Goal: Task Accomplishment & Management: Manage account settings

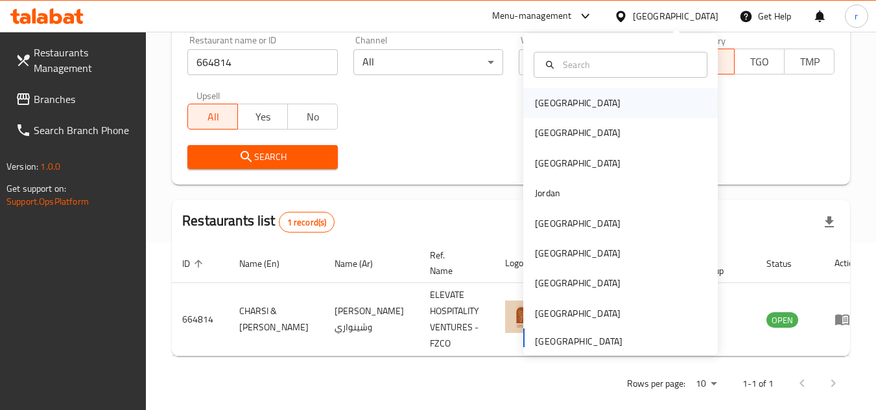
click at [549, 109] on div "[GEOGRAPHIC_DATA]" at bounding box center [578, 103] width 86 height 14
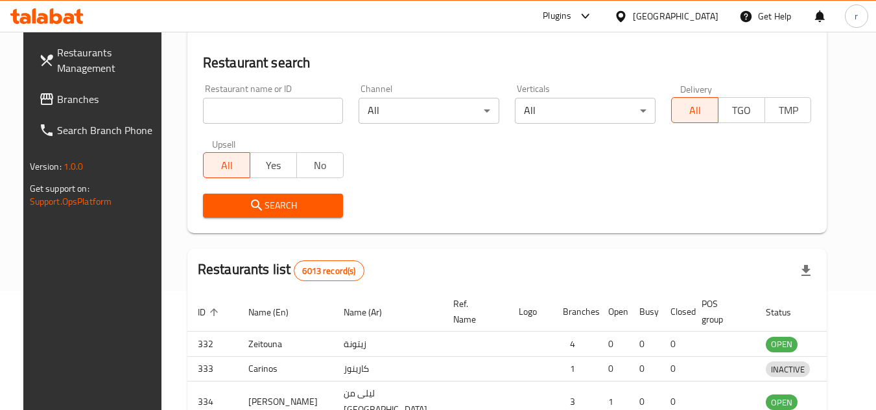
scroll to position [168, 0]
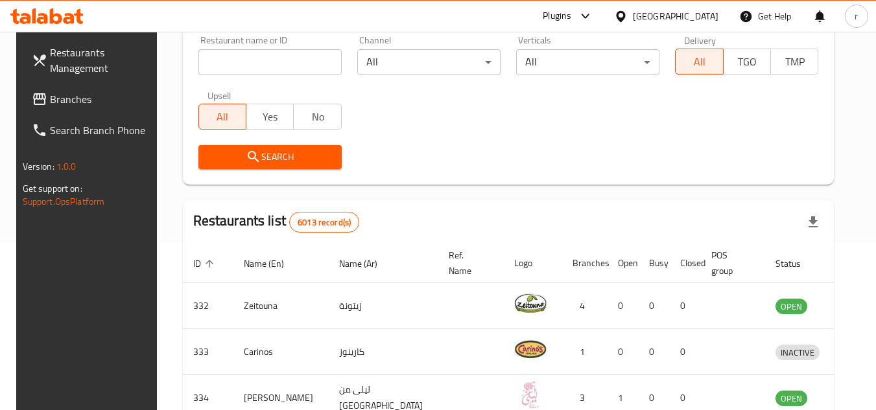
click at [50, 91] on span "Branches" at bounding box center [101, 99] width 102 height 16
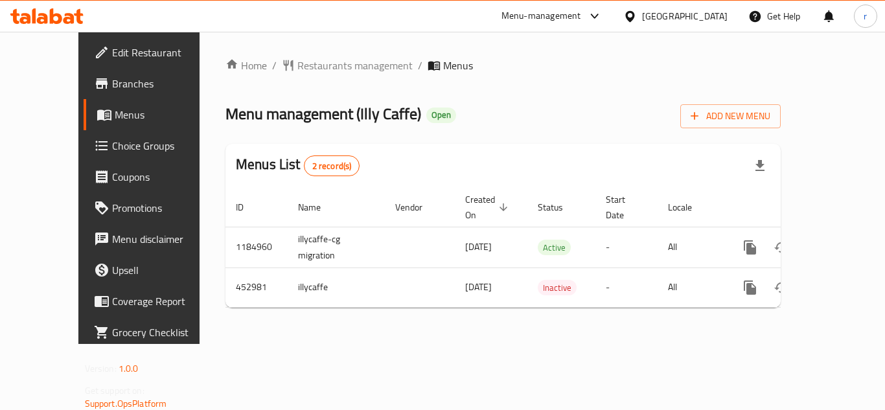
click at [305, 76] on div "Home / Restaurants management / Menus Menu management ( Illy Caffe ) Open Add N…" at bounding box center [503, 188] width 555 height 261
click at [308, 67] on span "Restaurants management" at bounding box center [354, 66] width 115 height 16
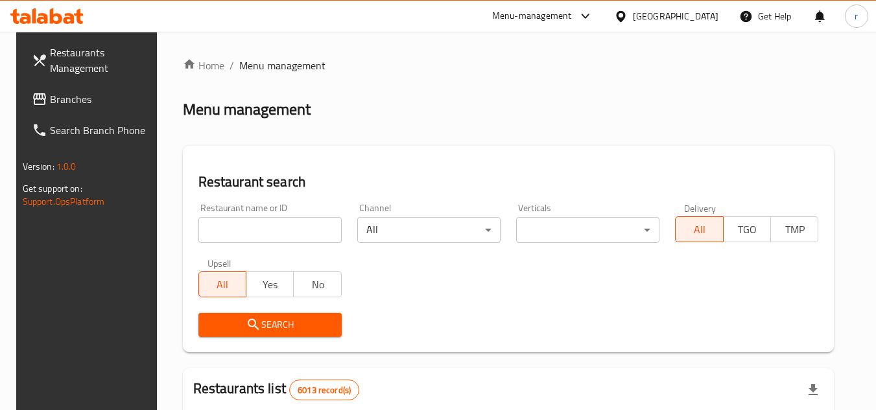
click at [208, 224] on input "search" at bounding box center [269, 230] width 143 height 26
paste input "633312"
type input "633312"
click at [199, 309] on div "Search" at bounding box center [270, 325] width 159 height 40
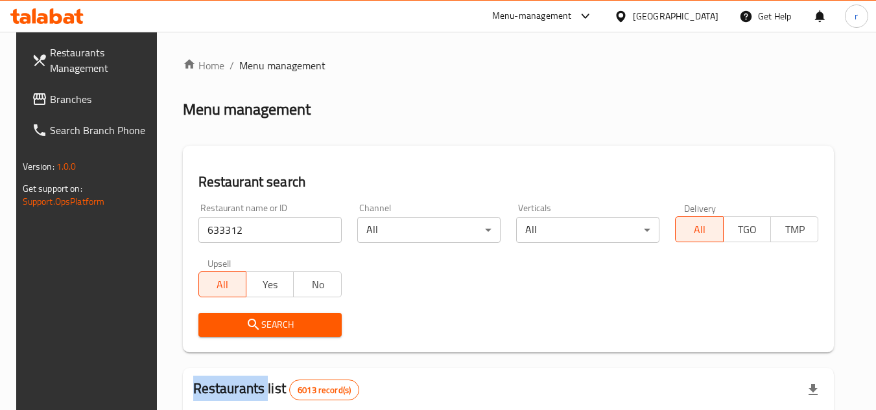
click at [199, 316] on button "Search" at bounding box center [269, 325] width 143 height 24
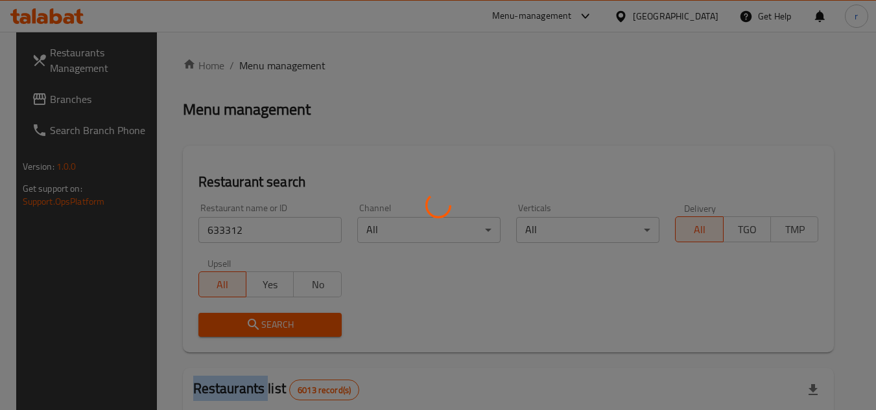
click at [199, 316] on div at bounding box center [438, 205] width 876 height 410
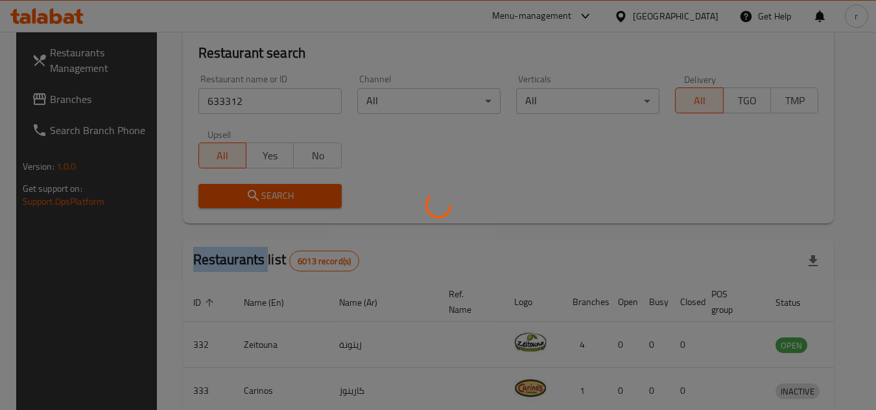
scroll to position [130, 0]
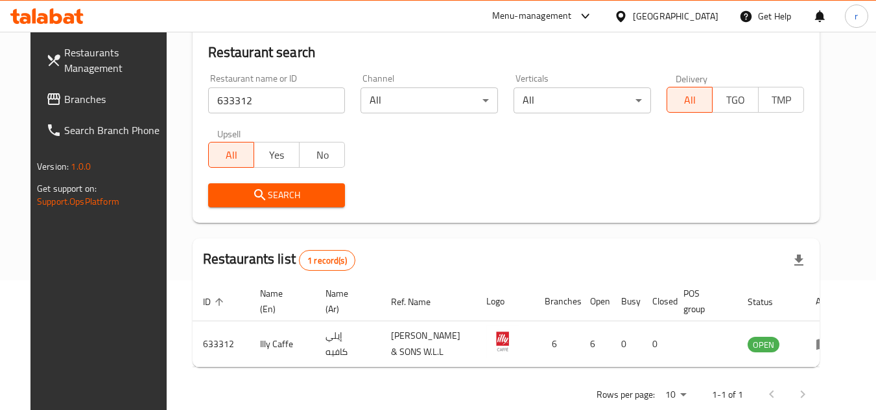
click at [697, 18] on div "Bahrain" at bounding box center [676, 16] width 86 height 14
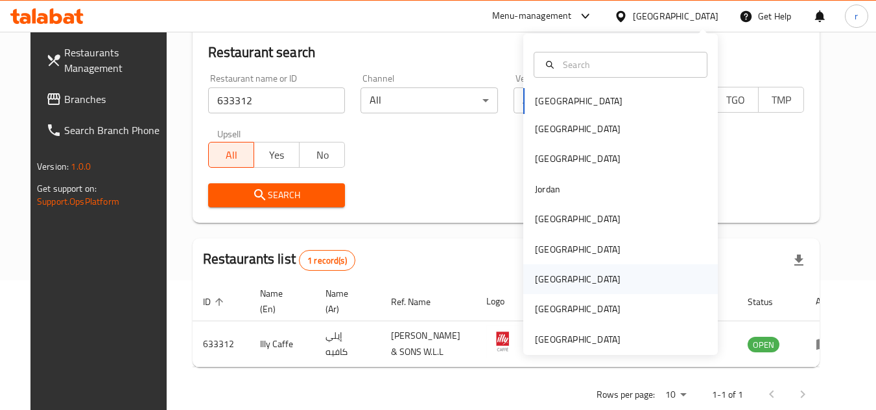
click at [533, 268] on div "Qatar" at bounding box center [577, 279] width 106 height 30
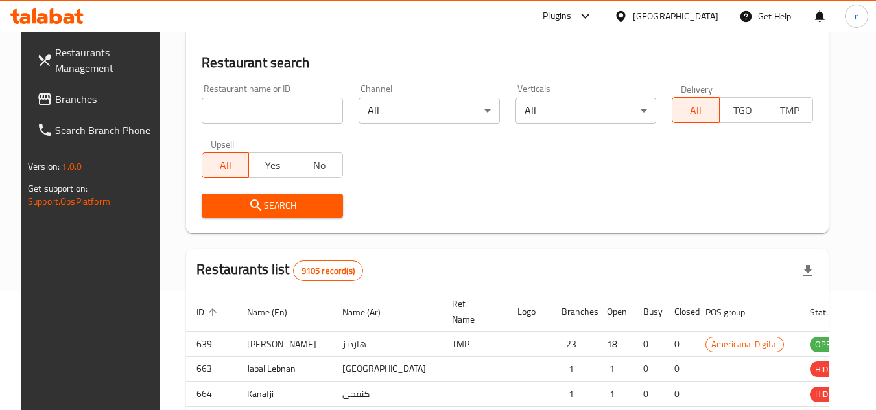
scroll to position [130, 0]
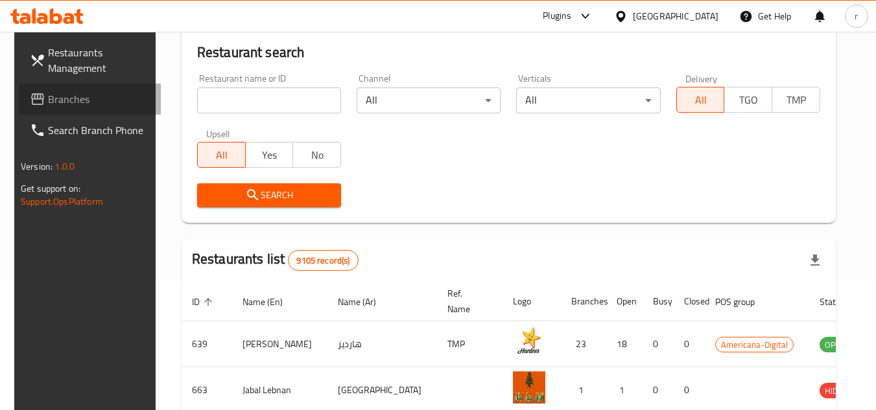
click at [48, 99] on span "Branches" at bounding box center [99, 99] width 102 height 16
drag, startPoint x: 42, startPoint y: 99, endPoint x: 65, endPoint y: 88, distance: 25.5
click at [52, 94] on span "Branches" at bounding box center [99, 99] width 102 height 16
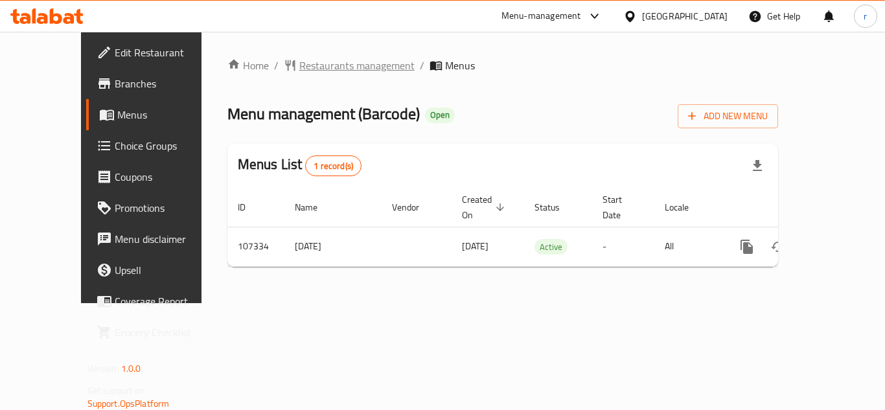
click at [310, 63] on span "Restaurants management" at bounding box center [356, 66] width 115 height 16
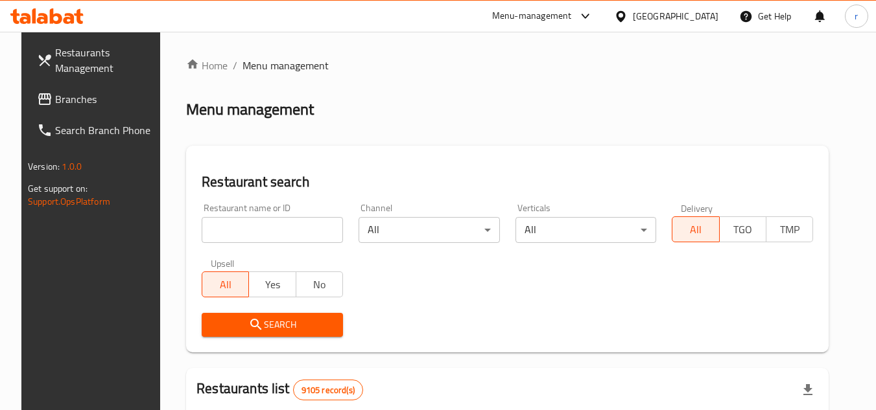
click at [261, 230] on div at bounding box center [438, 205] width 876 height 410
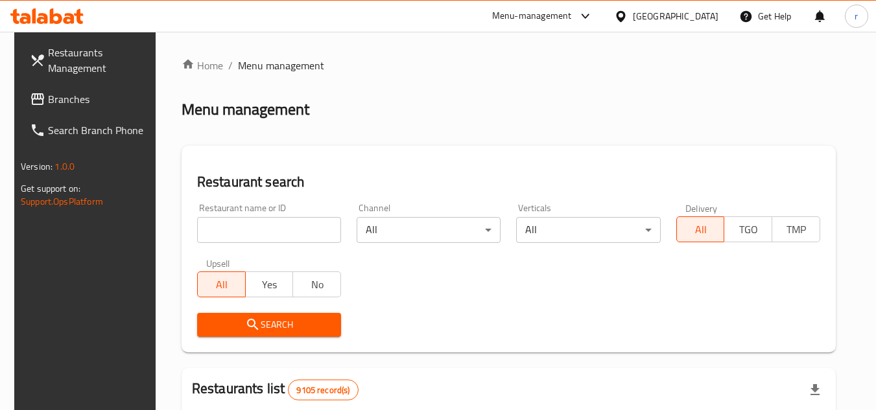
click at [261, 230] on input "search" at bounding box center [269, 230] width 144 height 26
paste input "603462"
type input "603462"
click at [261, 322] on span "Search" at bounding box center [268, 325] width 123 height 16
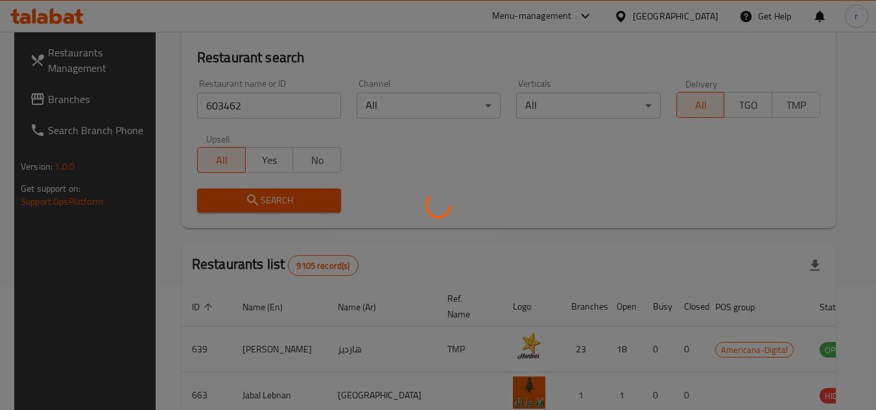
scroll to position [130, 0]
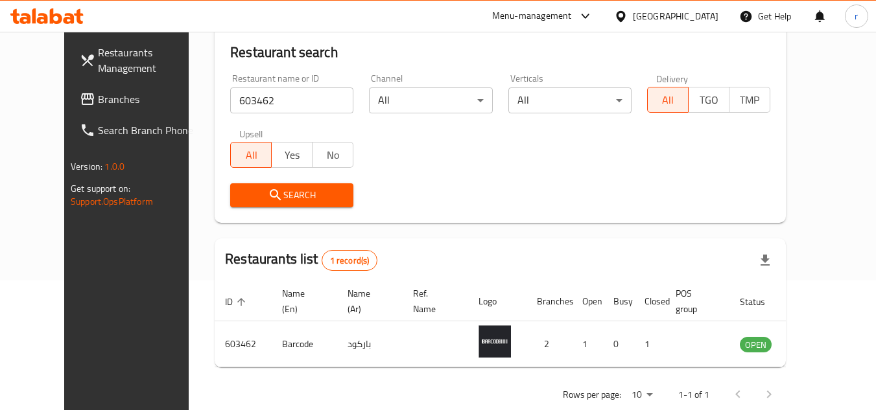
click at [718, 15] on div "[GEOGRAPHIC_DATA]" at bounding box center [665, 16] width 125 height 31
drag, startPoint x: 688, startPoint y: 25, endPoint x: 690, endPoint y: 17, distance: 8.2
click at [688, 24] on div "[GEOGRAPHIC_DATA]" at bounding box center [665, 16] width 125 height 31
click at [633, 14] on div at bounding box center [623, 16] width 19 height 14
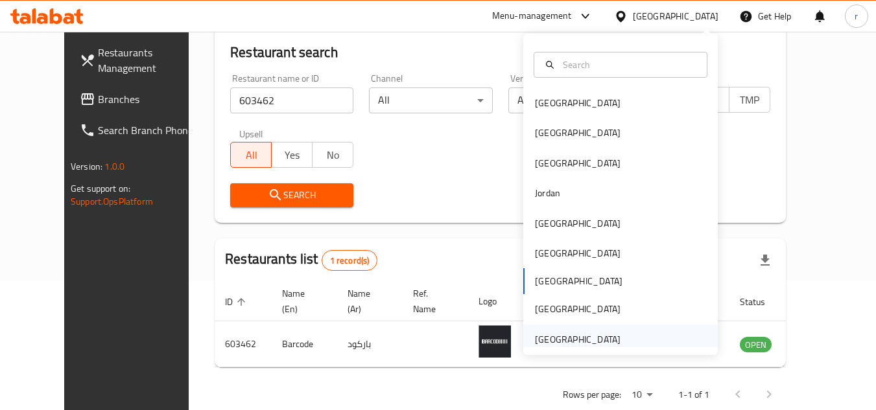
click at [596, 334] on div "[GEOGRAPHIC_DATA]" at bounding box center [578, 339] width 86 height 14
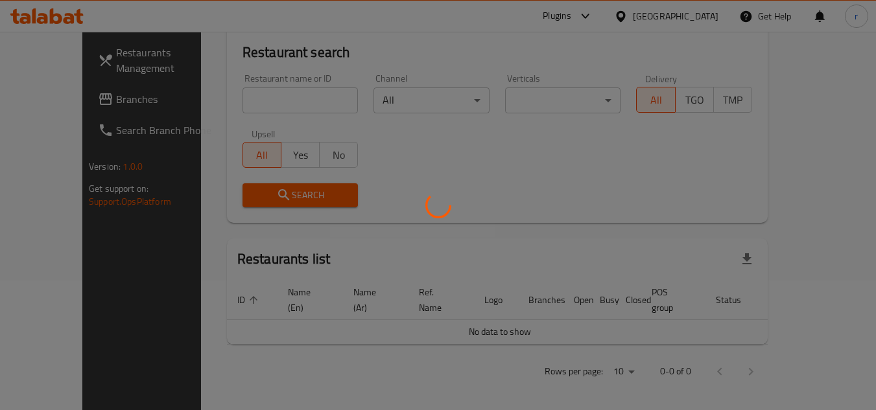
scroll to position [119, 0]
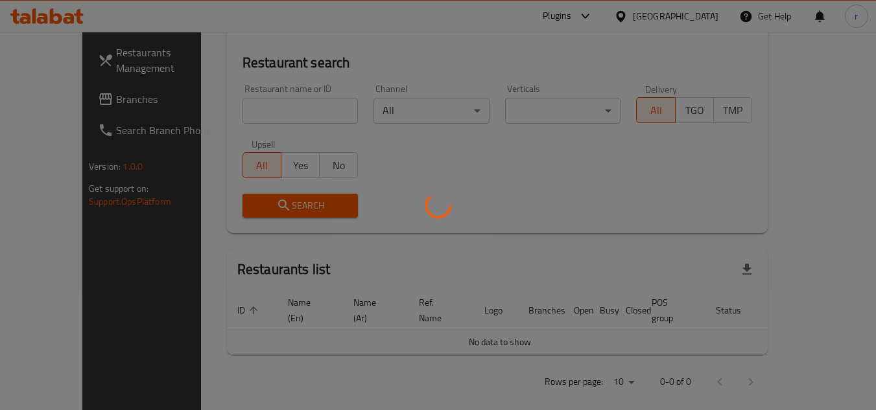
click at [45, 105] on div at bounding box center [438, 205] width 876 height 410
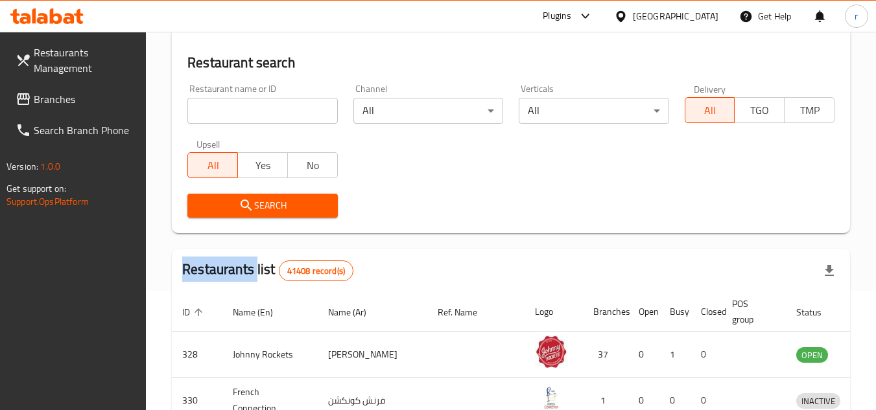
scroll to position [130, 0]
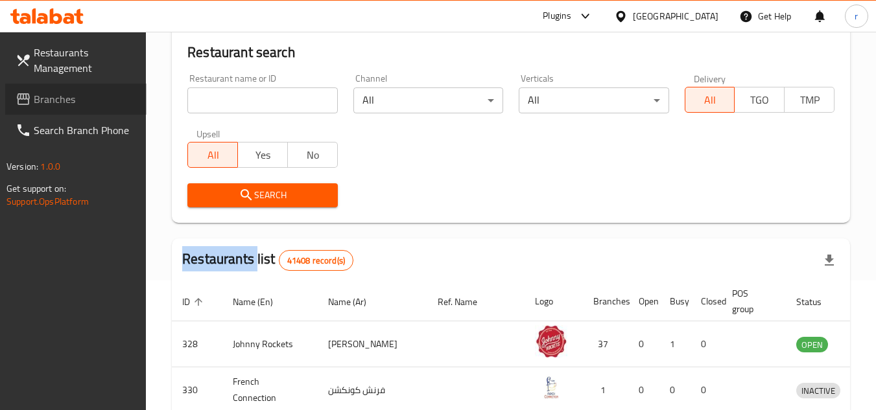
click at [32, 95] on span at bounding box center [25, 99] width 18 height 16
drag, startPoint x: 32, startPoint y: 95, endPoint x: 79, endPoint y: 78, distance: 50.2
click at [55, 87] on link "Branches" at bounding box center [75, 99] width 141 height 31
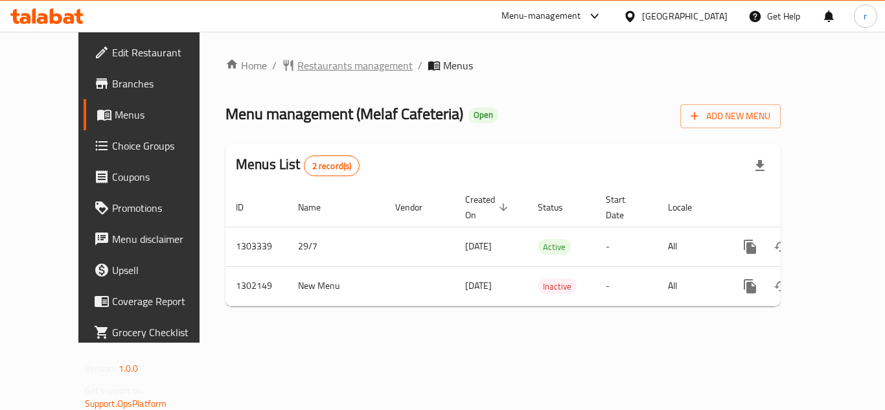
click at [323, 60] on span "Restaurants management" at bounding box center [354, 66] width 115 height 16
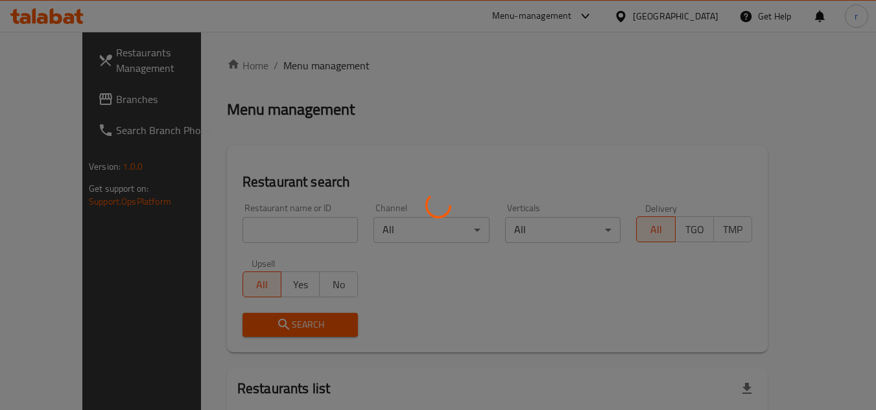
click at [297, 234] on div at bounding box center [438, 205] width 876 height 410
click at [297, 227] on div at bounding box center [438, 205] width 876 height 410
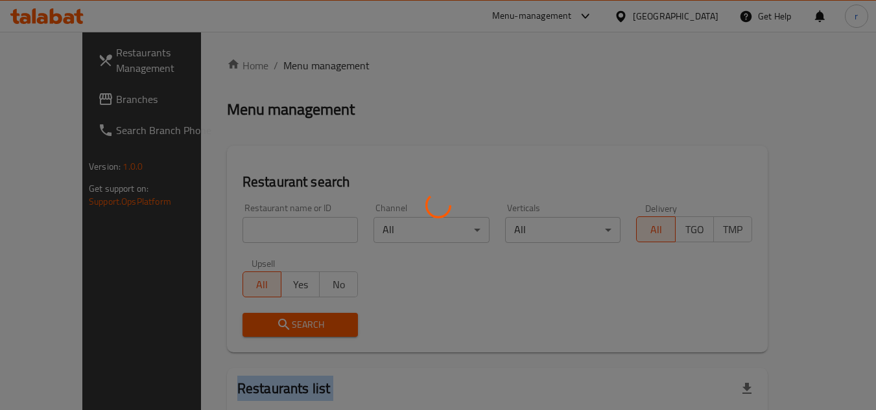
click at [297, 227] on div at bounding box center [438, 205] width 876 height 410
click at [272, 233] on div at bounding box center [438, 205] width 876 height 410
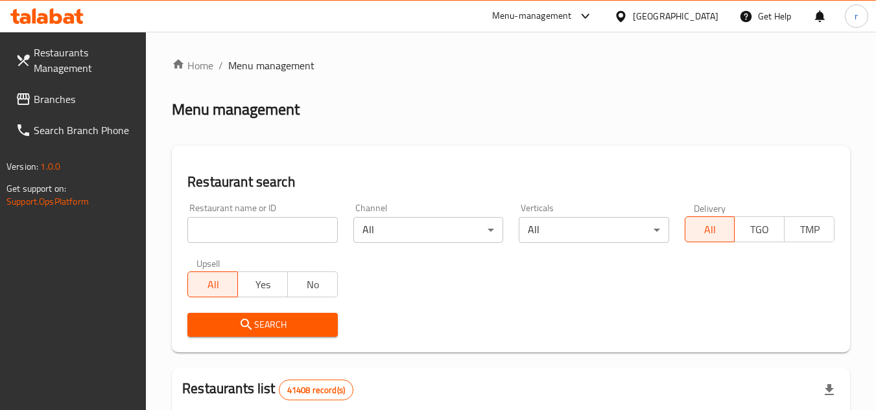
click at [273, 231] on input "search" at bounding box center [262, 230] width 150 height 26
paste input "701386"
type input "701386"
click at [235, 318] on span "Search" at bounding box center [262, 325] width 129 height 16
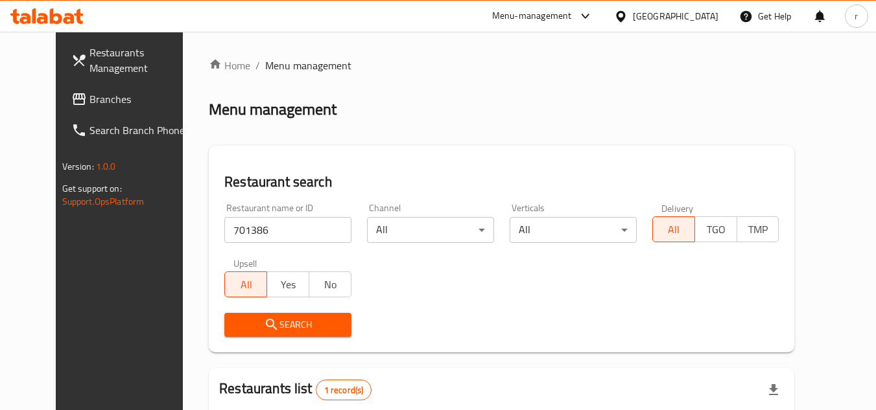
click at [710, 21] on div "[GEOGRAPHIC_DATA]" at bounding box center [676, 16] width 86 height 14
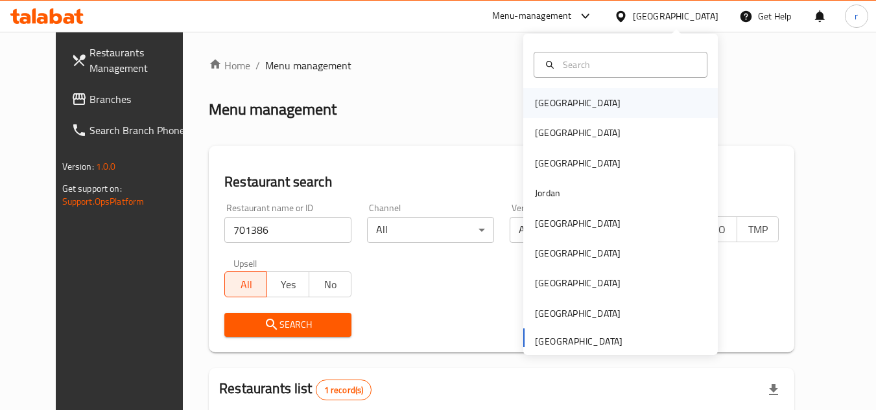
click at [538, 102] on div "[GEOGRAPHIC_DATA]" at bounding box center [578, 103] width 86 height 14
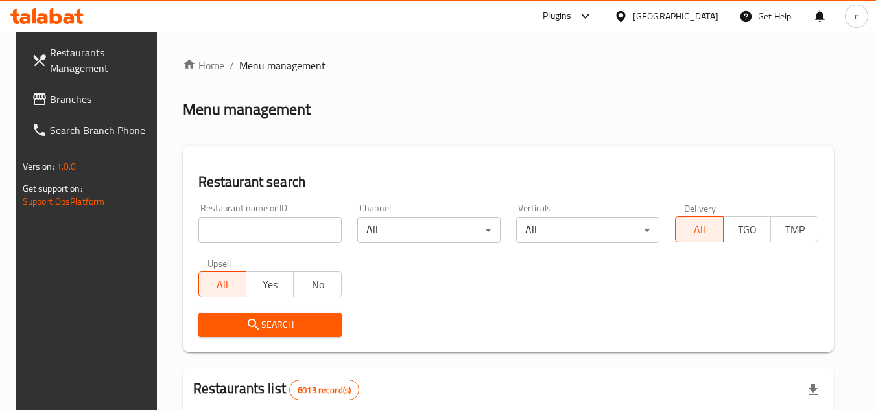
click at [71, 98] on span "Branches" at bounding box center [101, 99] width 102 height 16
drag, startPoint x: 71, startPoint y: 98, endPoint x: 244, endPoint y: 62, distance: 176.2
click at [87, 97] on span "Branches" at bounding box center [101, 99] width 102 height 16
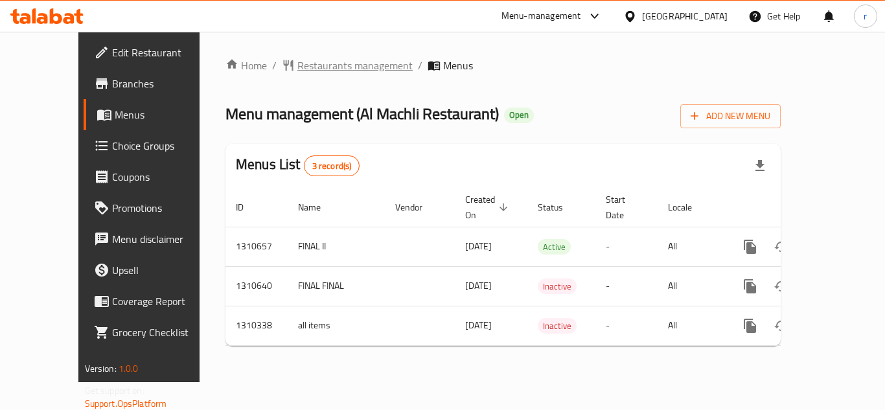
click at [309, 65] on span "Restaurants management" at bounding box center [354, 66] width 115 height 16
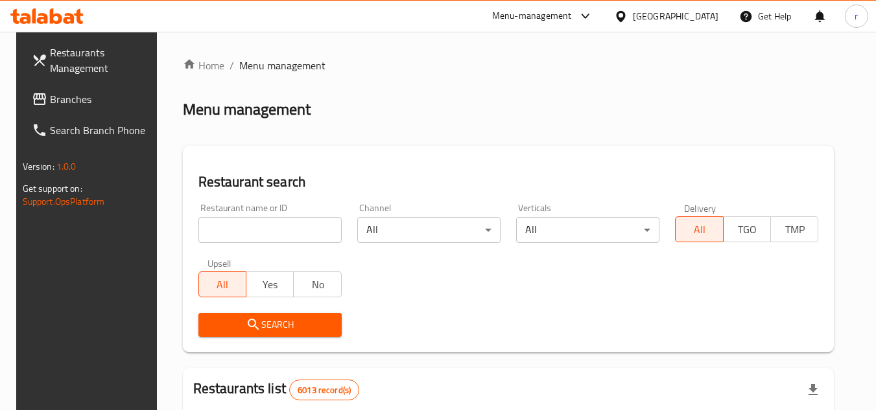
click at [286, 228] on input "search" at bounding box center [269, 230] width 143 height 26
paste input "704955"
type input "704955"
click at [269, 315] on button "Search" at bounding box center [269, 325] width 143 height 24
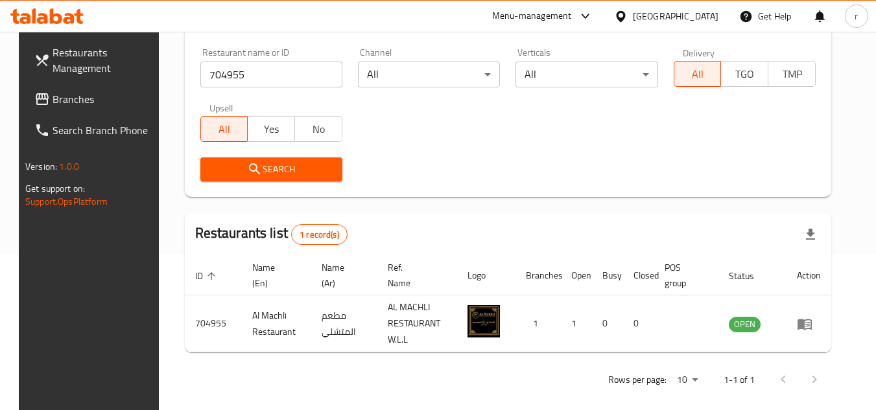
scroll to position [168, 0]
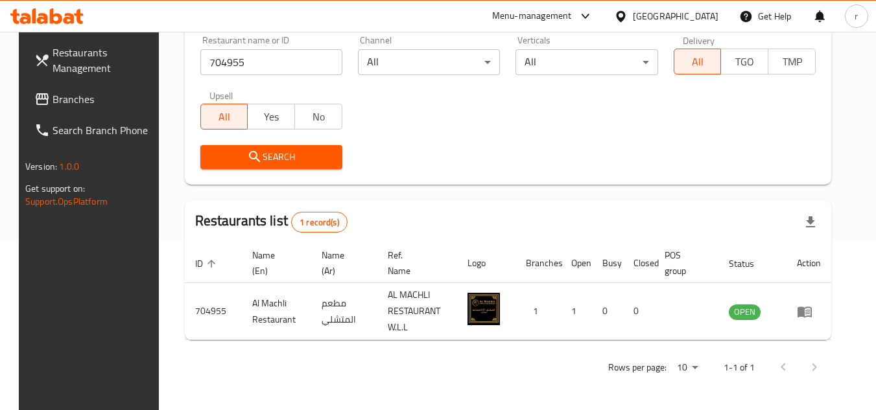
click at [698, 26] on div "[GEOGRAPHIC_DATA]" at bounding box center [665, 16] width 125 height 31
click at [625, 19] on icon at bounding box center [620, 15] width 9 height 11
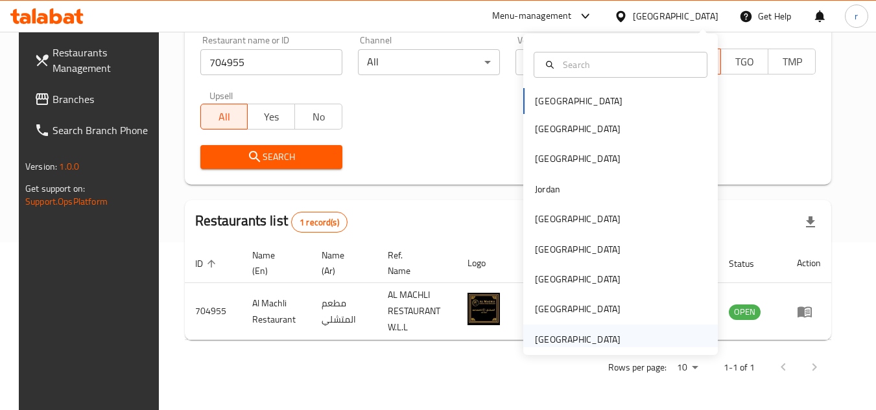
click at [572, 338] on div "[GEOGRAPHIC_DATA]" at bounding box center [578, 339] width 86 height 14
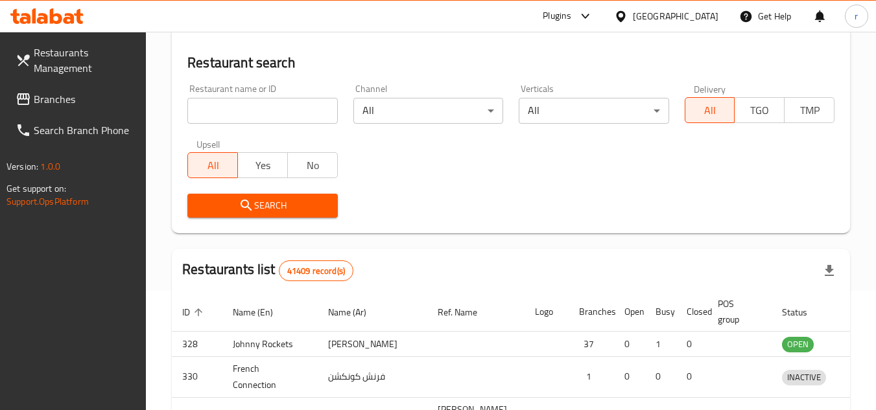
scroll to position [168, 0]
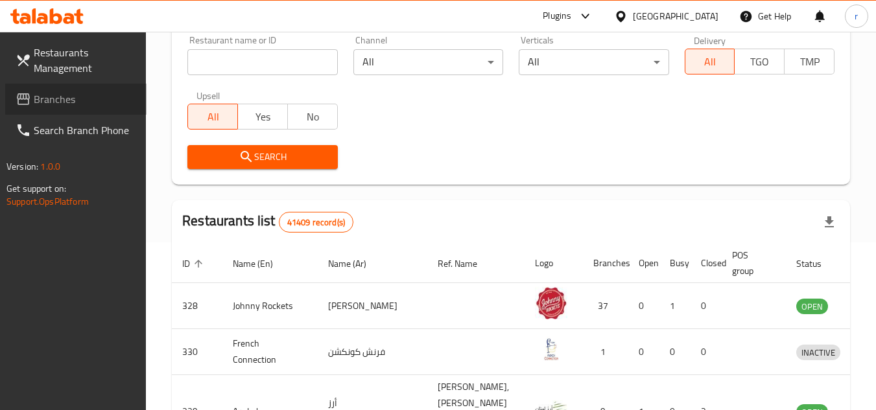
click at [78, 98] on span "Branches" at bounding box center [85, 99] width 102 height 16
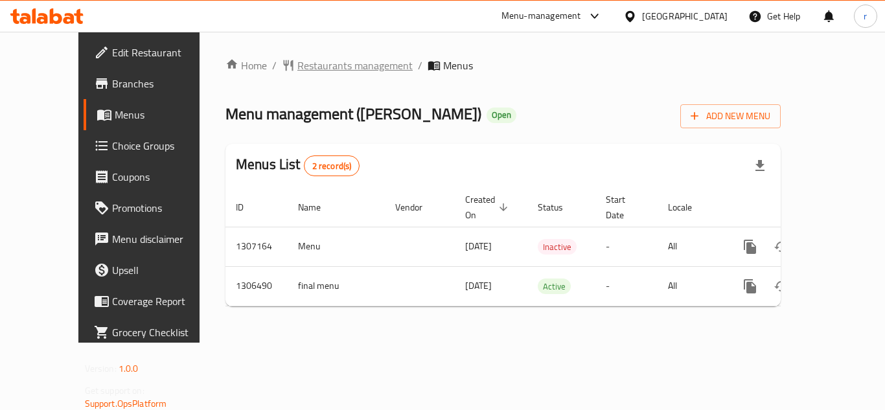
click at [297, 67] on span "Restaurants management" at bounding box center [354, 66] width 115 height 16
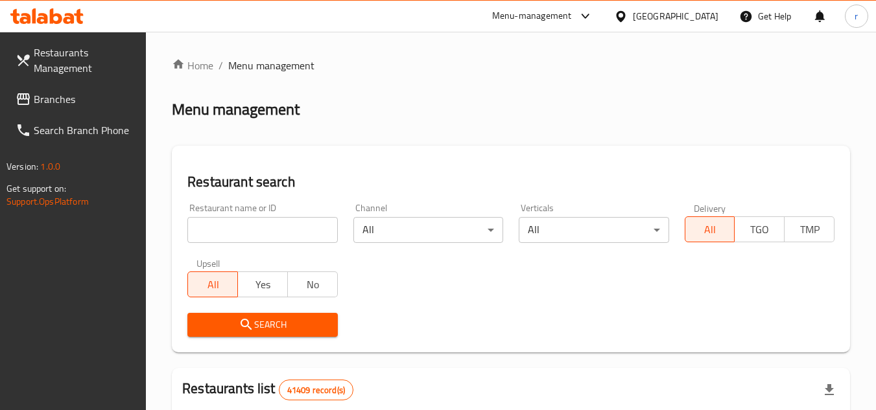
click at [250, 227] on div at bounding box center [438, 205] width 876 height 410
click at [250, 227] on input "search" at bounding box center [262, 230] width 150 height 26
paste input "704110"
type input "704110"
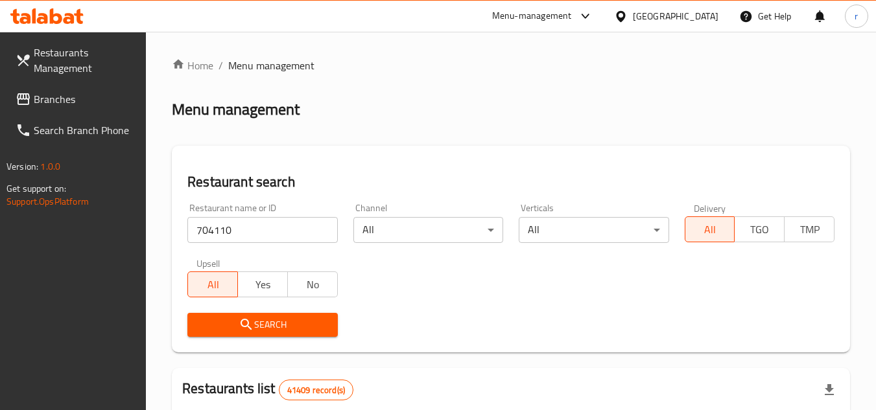
click at [247, 328] on icon "submit" at bounding box center [246, 325] width 16 height 16
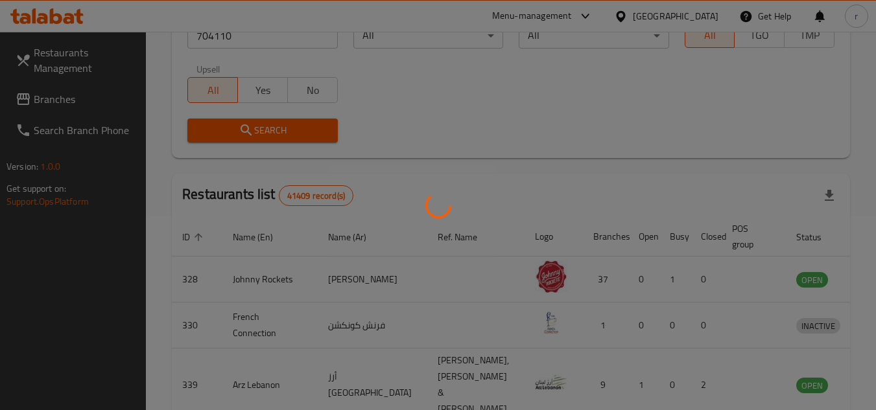
scroll to position [157, 0]
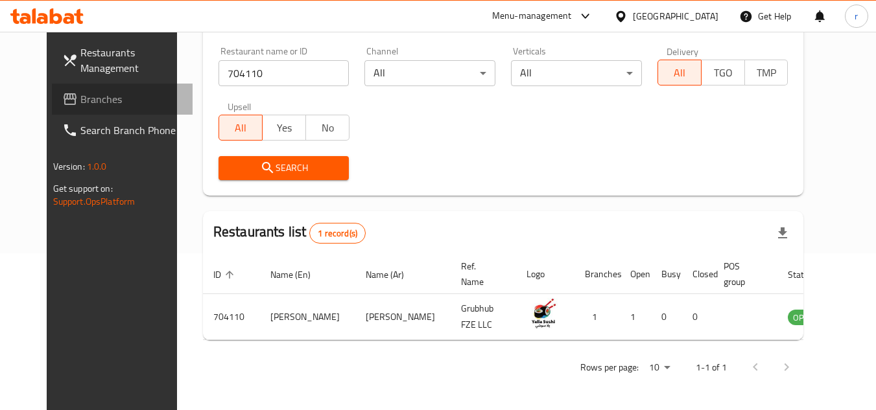
click at [80, 99] on span "Branches" at bounding box center [131, 99] width 102 height 16
drag, startPoint x: 36, startPoint y: 99, endPoint x: 68, endPoint y: 93, distance: 32.9
click at [80, 95] on span "Branches" at bounding box center [131, 99] width 102 height 16
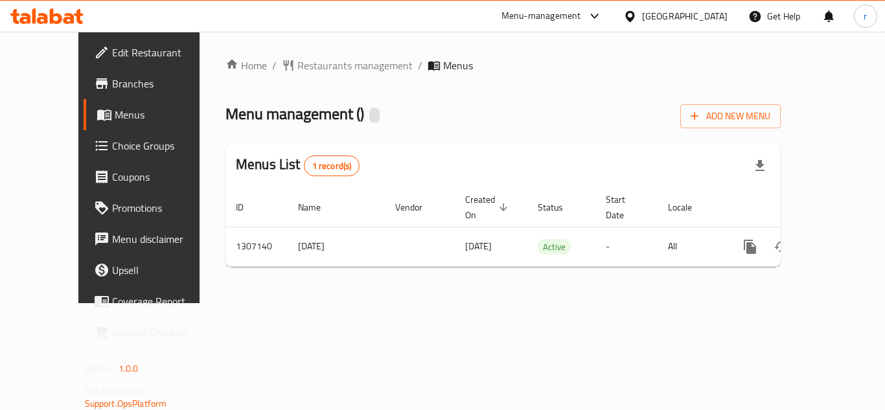
click at [304, 62] on span "Restaurants management" at bounding box center [354, 66] width 115 height 16
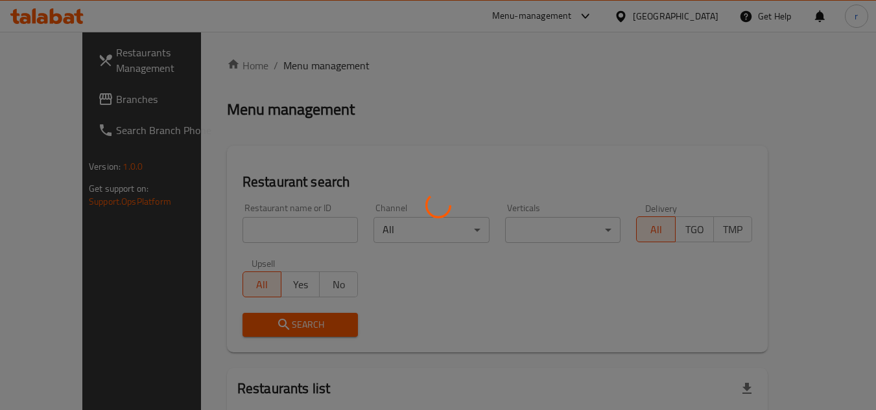
click at [252, 219] on div at bounding box center [438, 205] width 876 height 410
click at [262, 239] on div at bounding box center [438, 205] width 876 height 410
click at [261, 233] on div at bounding box center [438, 205] width 876 height 410
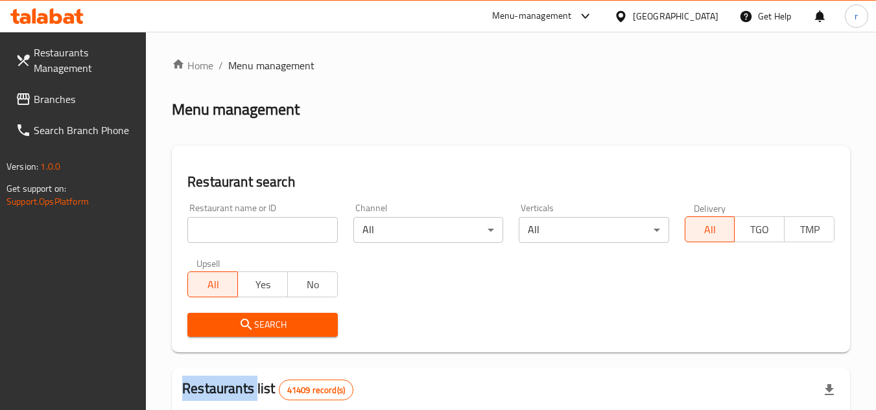
click at [261, 233] on div at bounding box center [438, 205] width 876 height 410
click at [261, 233] on input "search" at bounding box center [262, 230] width 150 height 26
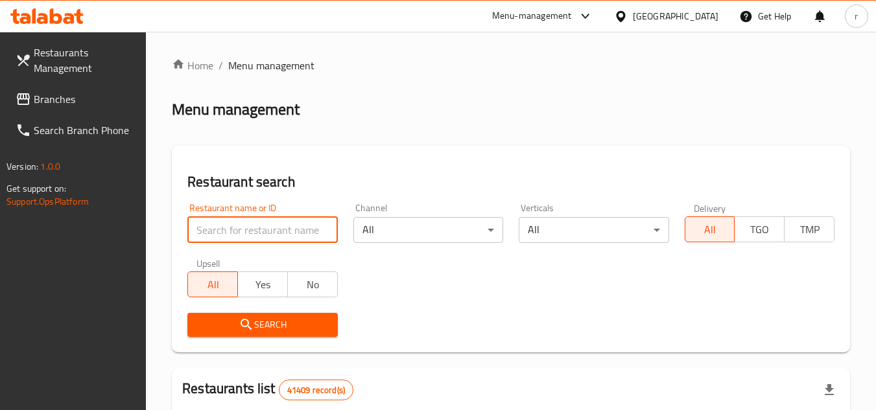
paste input "704156"
type input "704156"
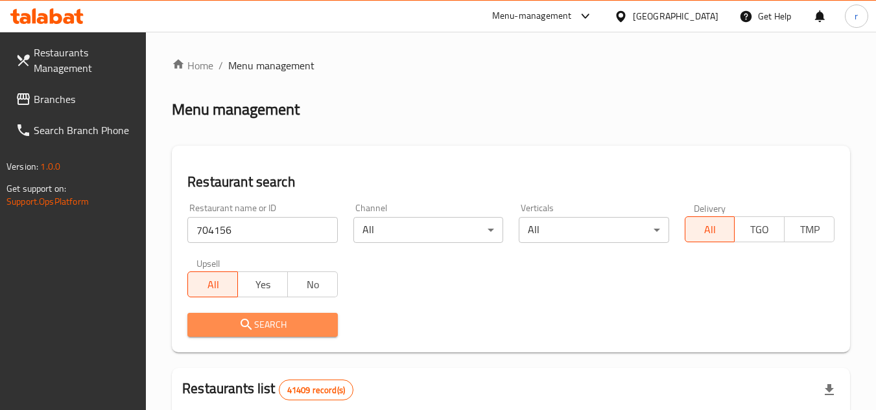
click at [269, 319] on span "Search" at bounding box center [262, 325] width 129 height 16
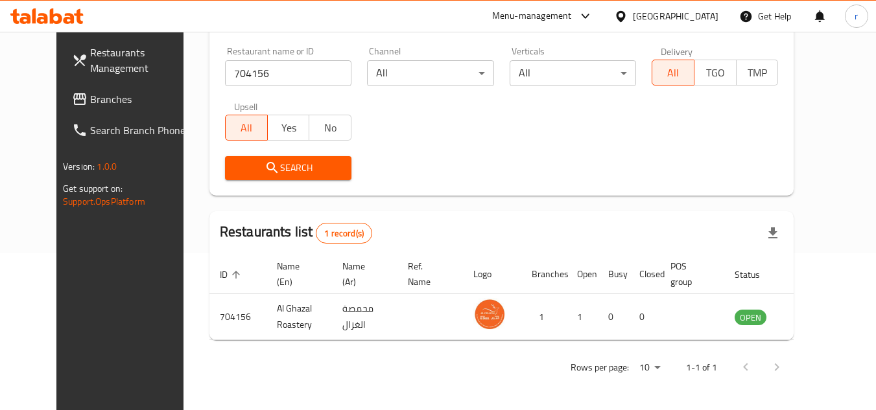
scroll to position [157, 0]
click at [90, 91] on span "Branches" at bounding box center [141, 99] width 102 height 16
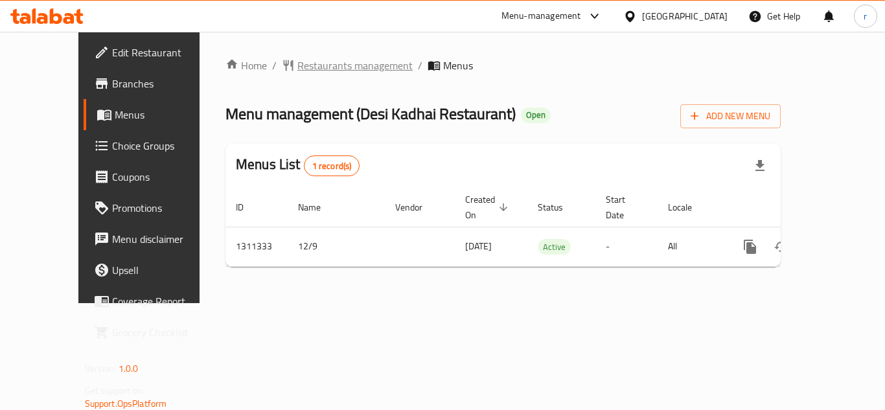
click at [308, 69] on span "Restaurants management" at bounding box center [354, 66] width 115 height 16
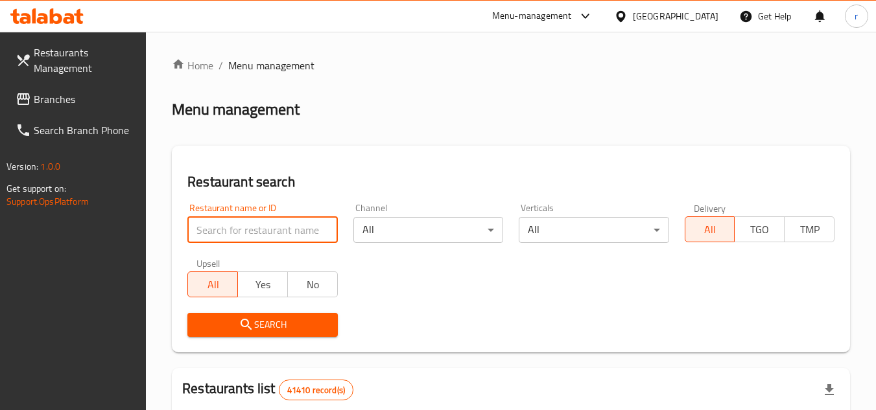
click at [257, 226] on input "search" at bounding box center [262, 230] width 150 height 26
paste input "705776"
type input "705776"
drag, startPoint x: 274, startPoint y: 322, endPoint x: 303, endPoint y: 257, distance: 71.7
click at [275, 323] on span "Search" at bounding box center [262, 325] width 129 height 16
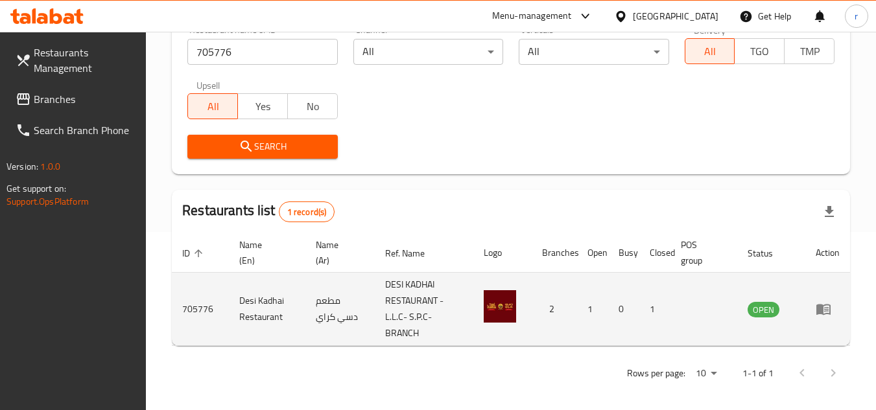
scroll to position [184, 0]
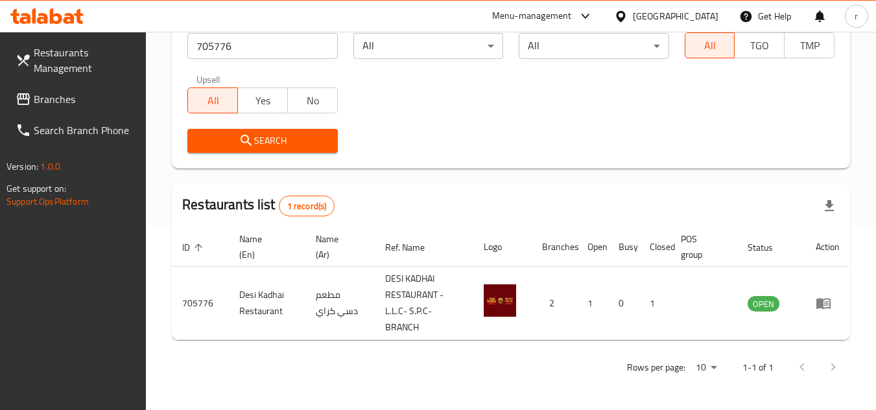
click at [75, 108] on link "Branches" at bounding box center [75, 99] width 141 height 31
drag, startPoint x: 75, startPoint y: 108, endPoint x: 247, endPoint y: 10, distance: 198.2
click at [75, 108] on link "Branches" at bounding box center [75, 99] width 141 height 31
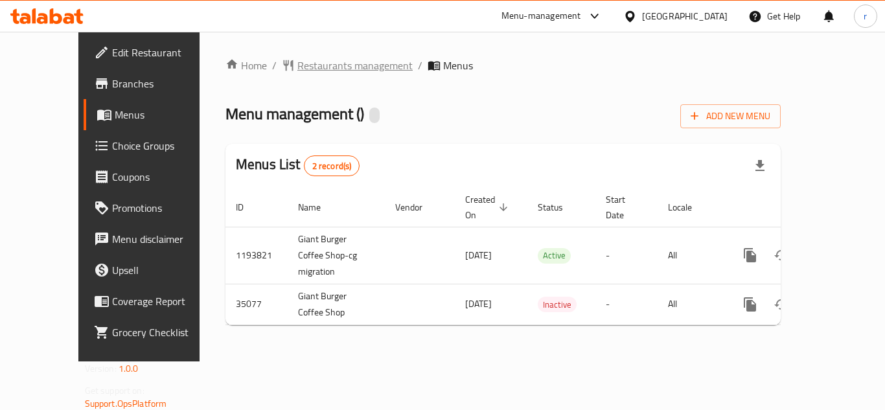
click at [297, 73] on span "Restaurants management" at bounding box center [354, 66] width 115 height 16
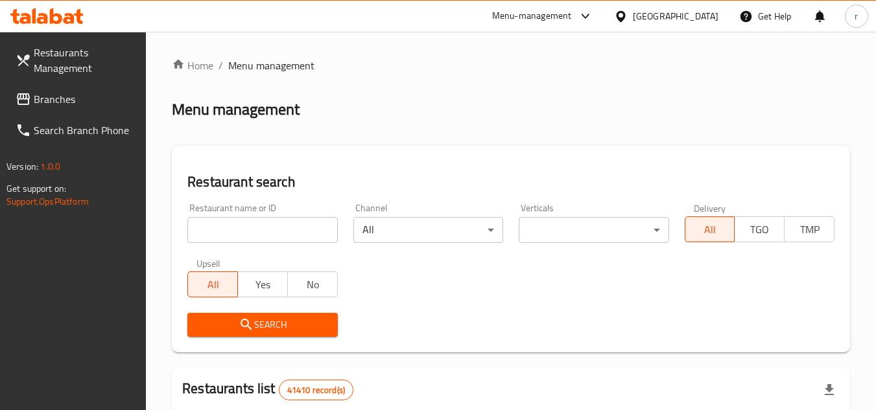
click at [263, 233] on input "search" at bounding box center [262, 230] width 150 height 26
paste input "18081"
type input "18081"
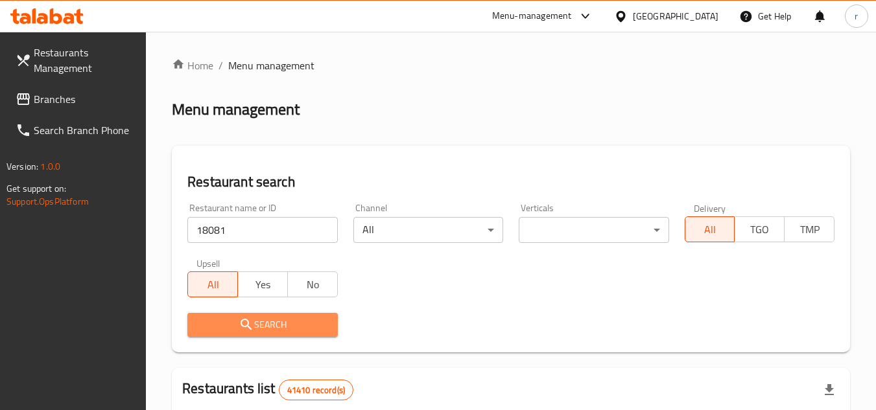
click at [288, 329] on span "Search" at bounding box center [262, 325] width 129 height 16
click at [288, 329] on div at bounding box center [438, 205] width 876 height 410
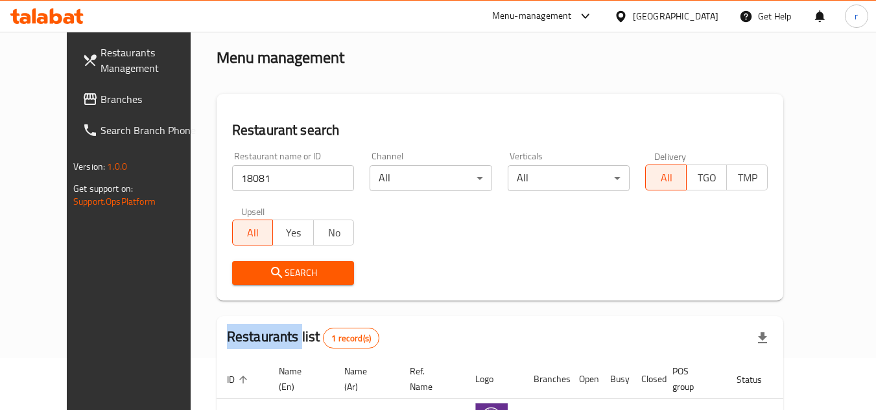
scroll to position [130, 0]
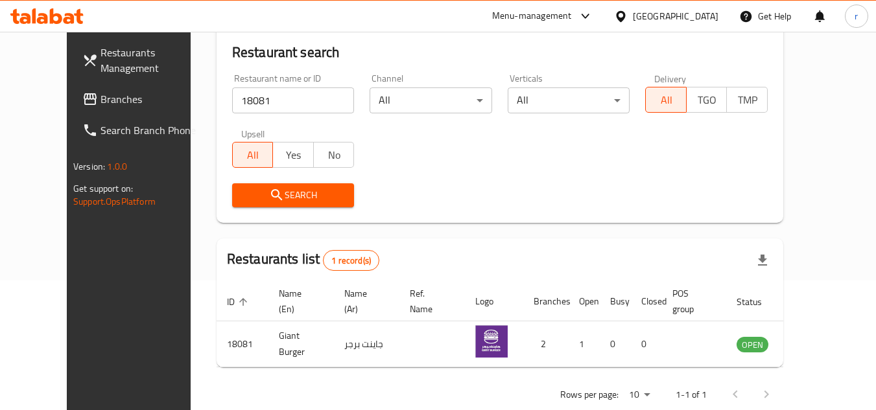
click at [642, 10] on div "[GEOGRAPHIC_DATA]" at bounding box center [676, 16] width 86 height 14
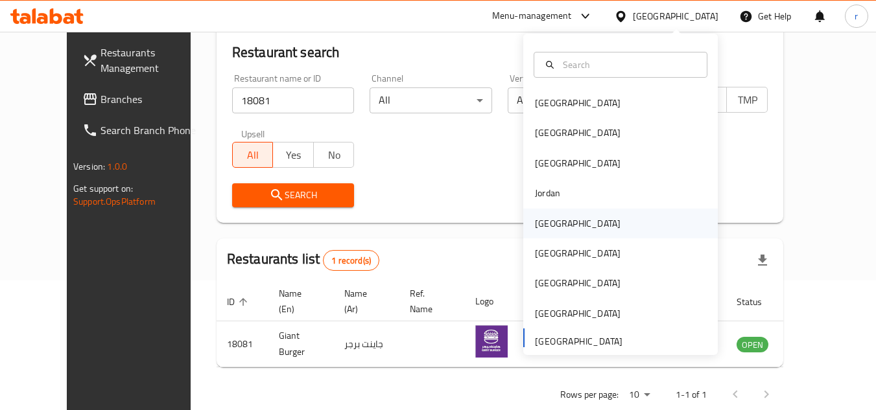
click at [544, 226] on div "[GEOGRAPHIC_DATA]" at bounding box center [578, 223] width 86 height 14
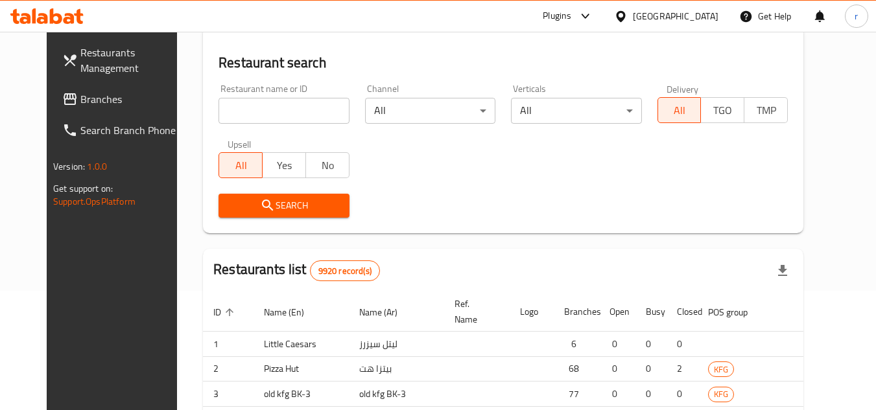
scroll to position [130, 0]
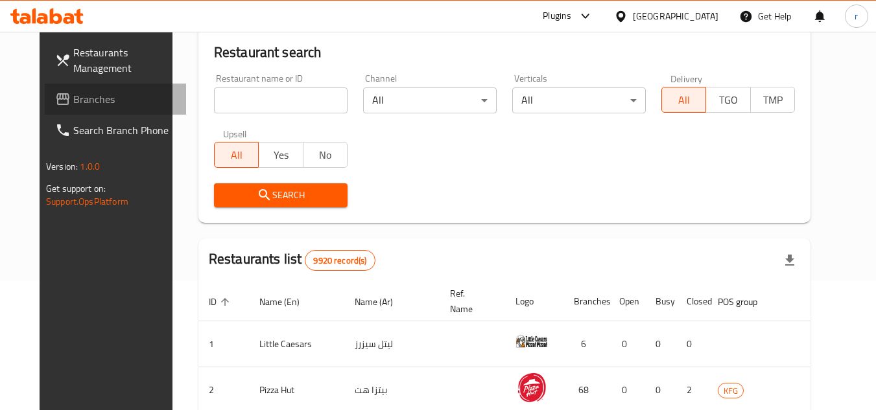
click at [73, 100] on span "Branches" at bounding box center [124, 99] width 102 height 16
drag, startPoint x: 61, startPoint y: 100, endPoint x: 79, endPoint y: 95, distance: 18.9
click at [73, 100] on span "Branches" at bounding box center [124, 99] width 102 height 16
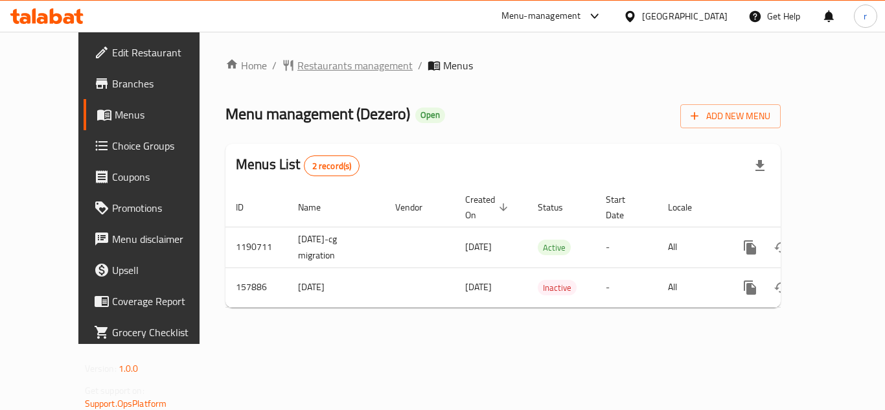
click at [304, 72] on span "Restaurants management" at bounding box center [354, 66] width 115 height 16
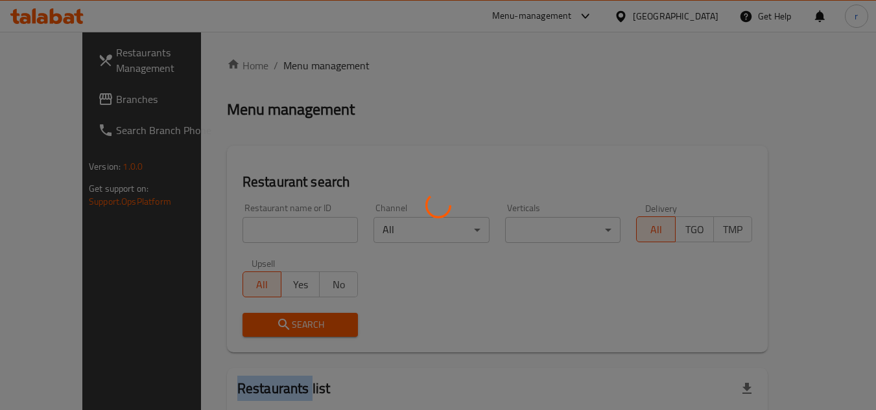
click at [304, 72] on div at bounding box center [438, 205] width 876 height 410
click at [255, 226] on div at bounding box center [438, 205] width 876 height 410
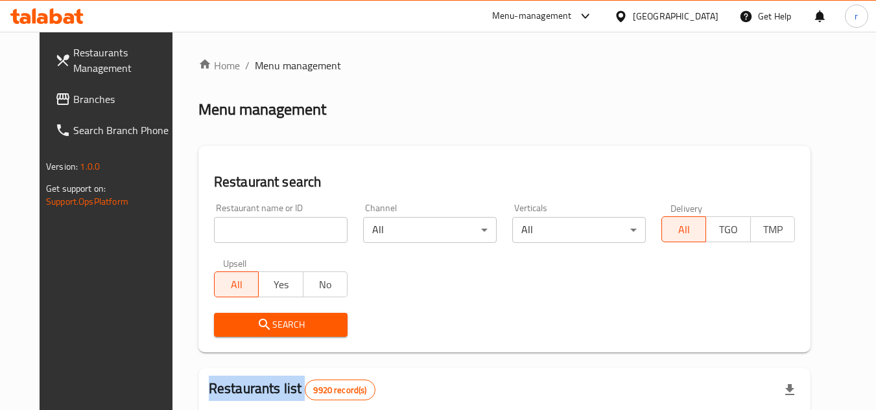
click at [255, 226] on div at bounding box center [438, 205] width 876 height 410
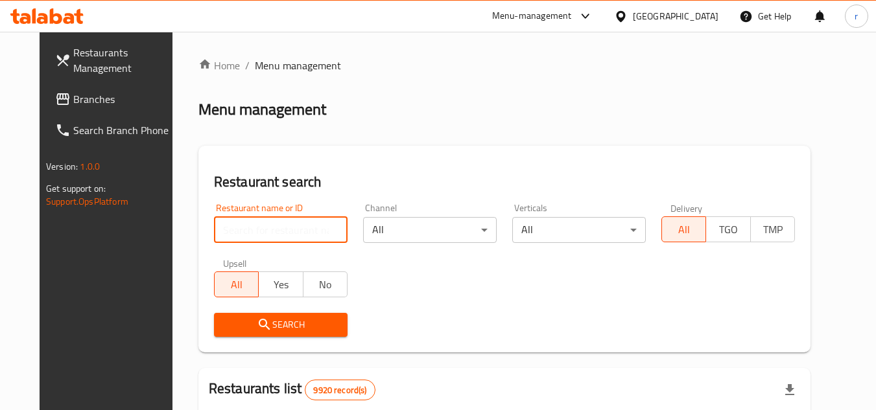
click at [255, 226] on input "search" at bounding box center [281, 230] width 134 height 26
paste input "615203"
type input "615203"
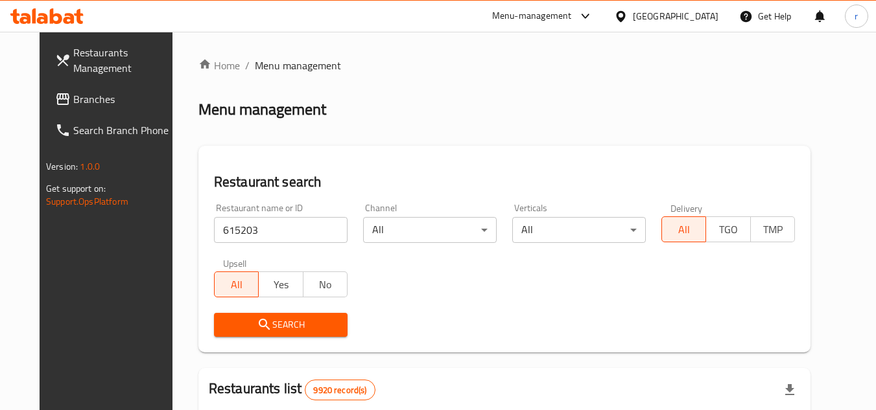
click at [263, 318] on span "Search" at bounding box center [280, 325] width 113 height 16
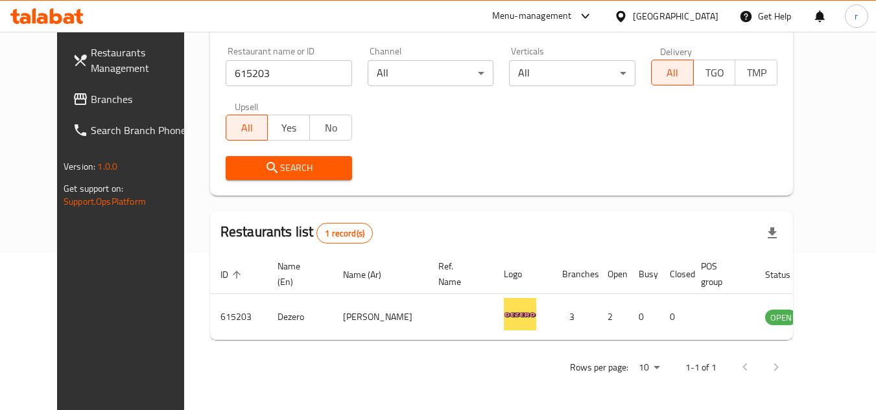
scroll to position [157, 0]
click at [675, 5] on div "[GEOGRAPHIC_DATA]" at bounding box center [665, 16] width 125 height 31
click at [625, 21] on icon at bounding box center [620, 15] width 9 height 11
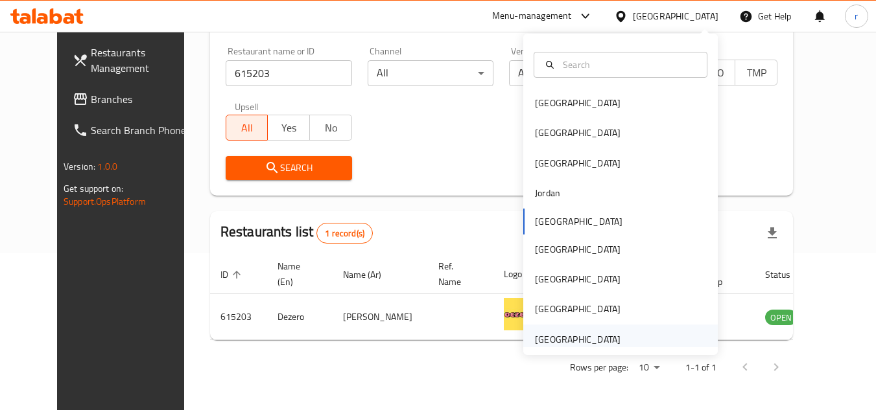
click at [570, 336] on div "[GEOGRAPHIC_DATA]" at bounding box center [578, 339] width 86 height 14
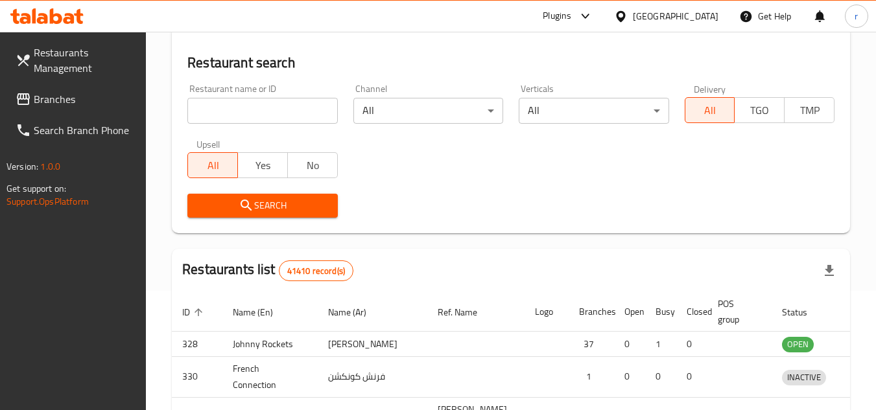
scroll to position [157, 0]
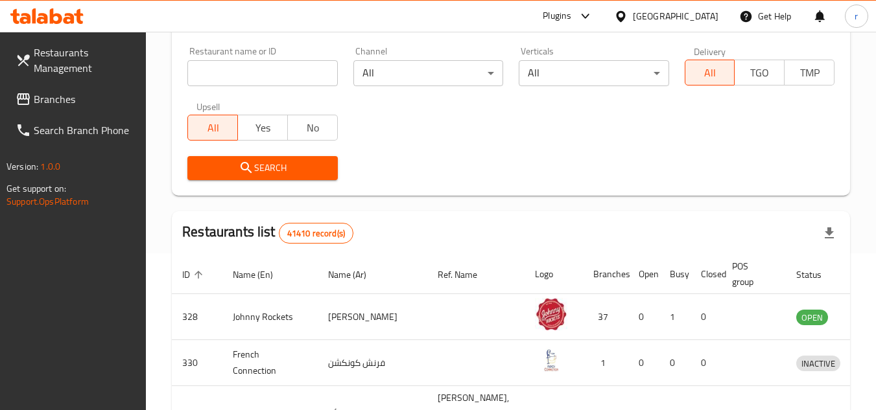
click at [65, 100] on span "Branches" at bounding box center [85, 99] width 102 height 16
drag, startPoint x: 65, startPoint y: 100, endPoint x: 281, endPoint y: 3, distance: 237.0
click at [70, 97] on span "Branches" at bounding box center [85, 99] width 102 height 16
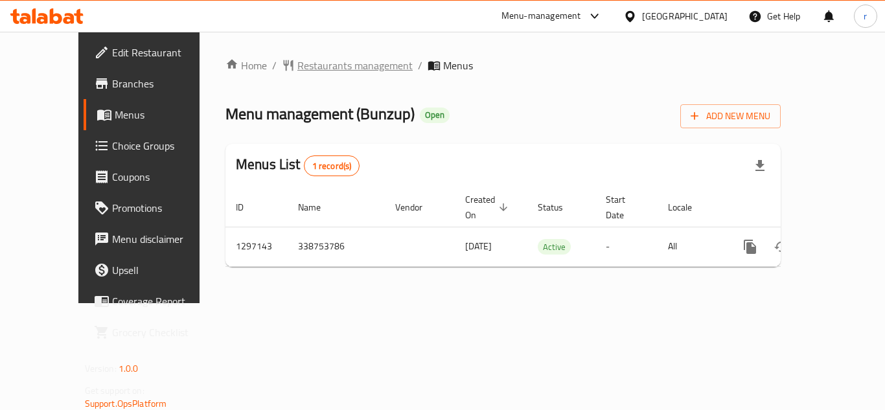
click at [297, 68] on span "Restaurants management" at bounding box center [354, 66] width 115 height 16
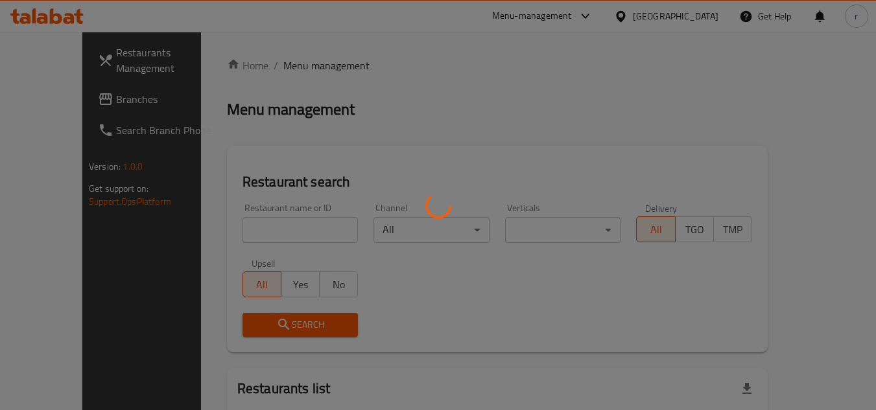
click at [254, 229] on div at bounding box center [438, 205] width 876 height 410
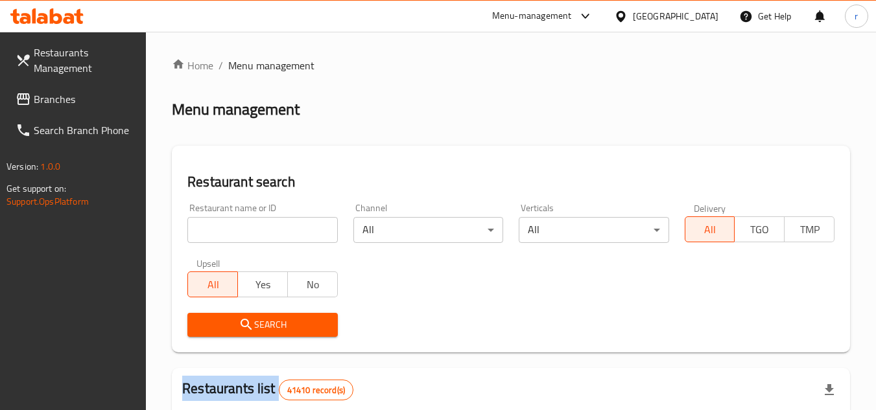
click at [254, 229] on div at bounding box center [438, 205] width 876 height 410
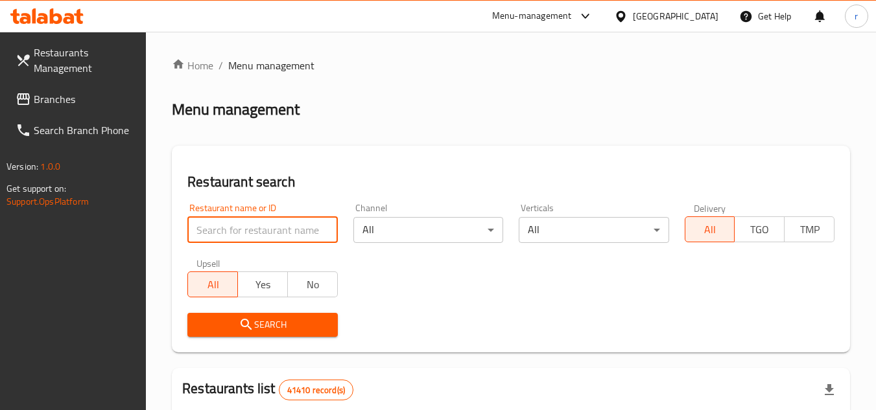
click at [254, 229] on input "search" at bounding box center [262, 230] width 150 height 26
paste input "700378"
type input "700378"
click at [261, 325] on span "Search" at bounding box center [262, 325] width 129 height 16
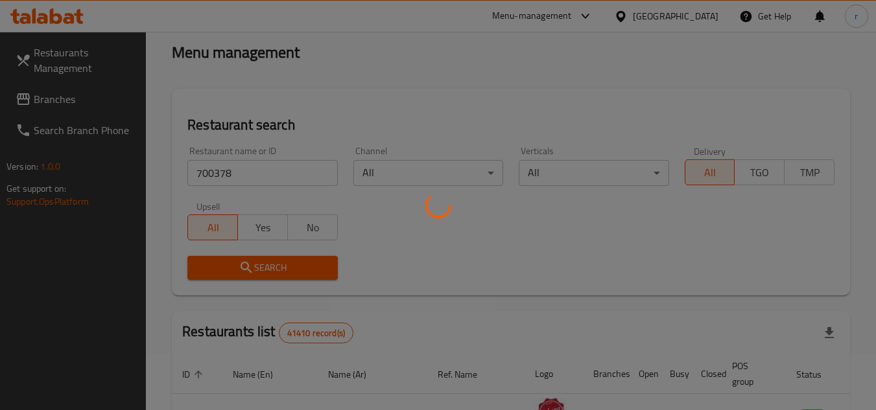
scroll to position [130, 0]
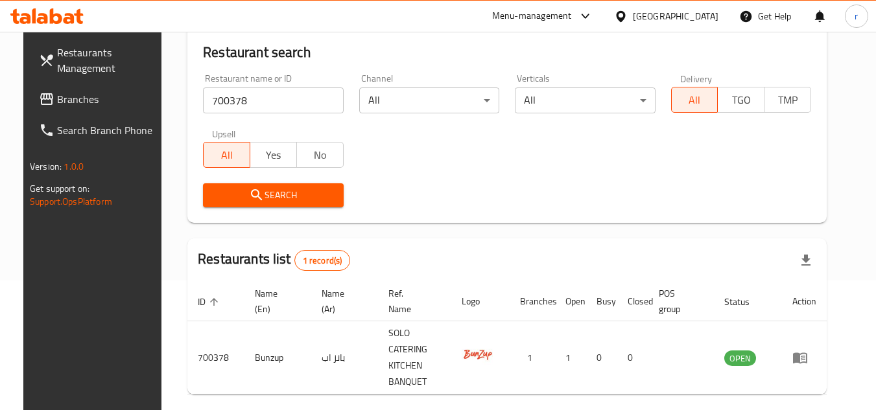
click at [645, 23] on div "[GEOGRAPHIC_DATA]" at bounding box center [676, 16] width 86 height 14
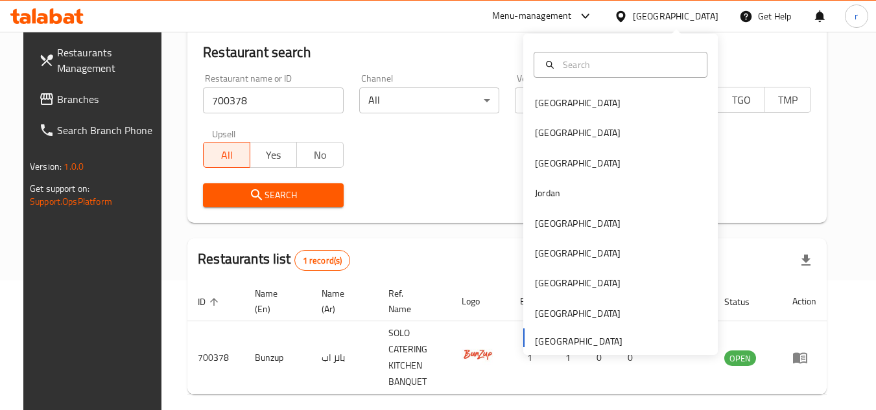
click at [57, 104] on span "Branches" at bounding box center [108, 99] width 102 height 16
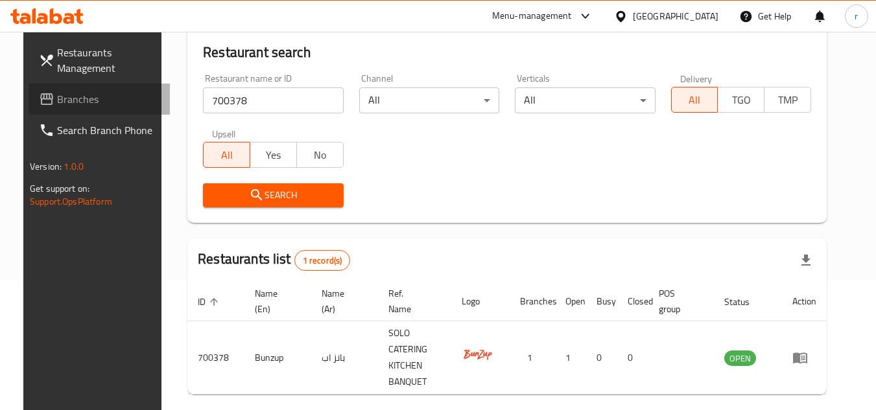
drag, startPoint x: 40, startPoint y: 104, endPoint x: 339, endPoint y: 3, distance: 315.4
click at [57, 102] on span "Branches" at bounding box center [108, 99] width 102 height 16
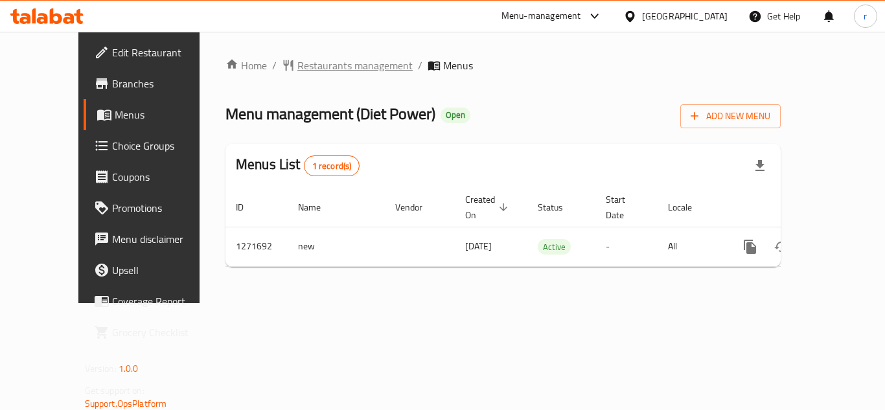
click at [303, 60] on span "Restaurants management" at bounding box center [354, 66] width 115 height 16
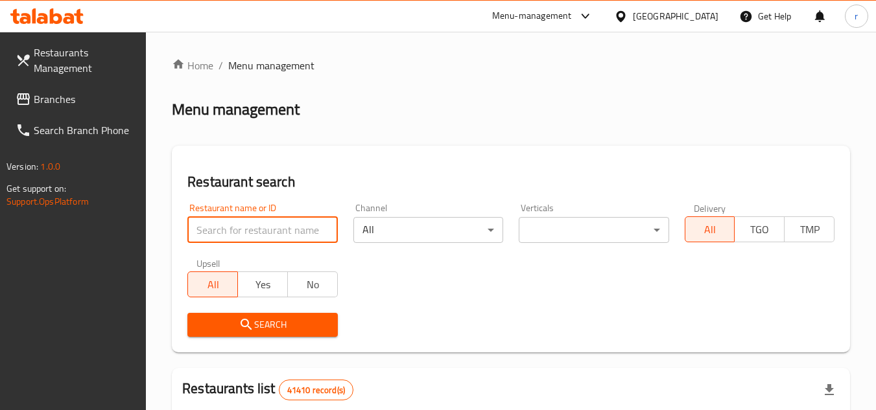
click at [250, 231] on input "search" at bounding box center [262, 230] width 150 height 26
paste input "689865"
type input "689865"
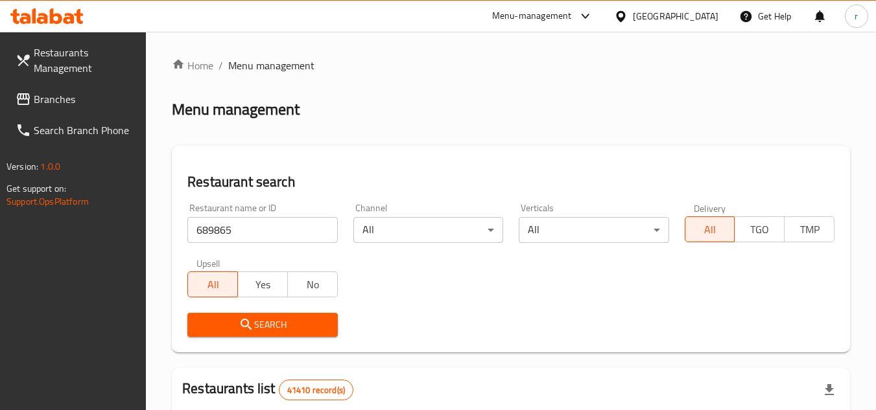
click at [262, 323] on span "Search" at bounding box center [262, 325] width 129 height 16
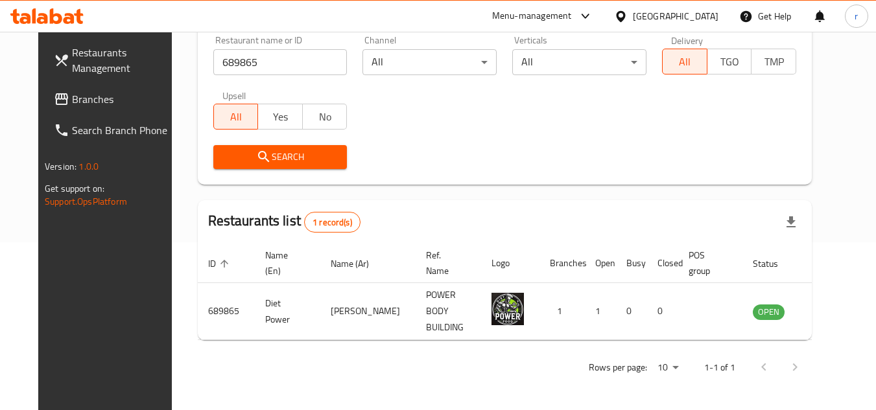
scroll to position [157, 0]
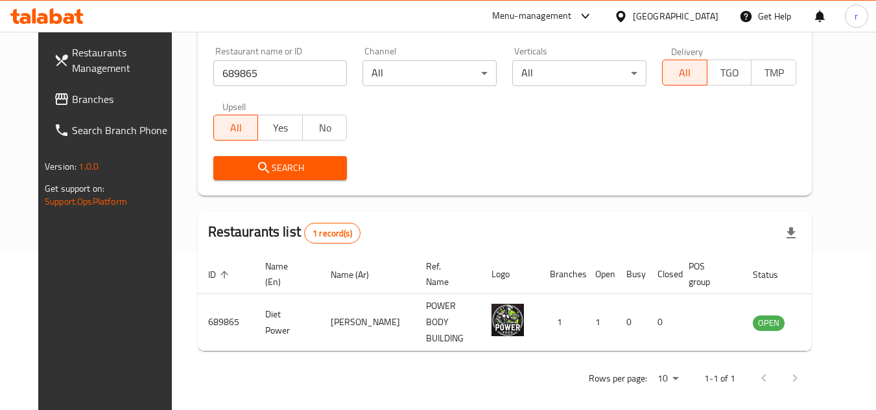
click at [72, 97] on span "Branches" at bounding box center [123, 99] width 102 height 16
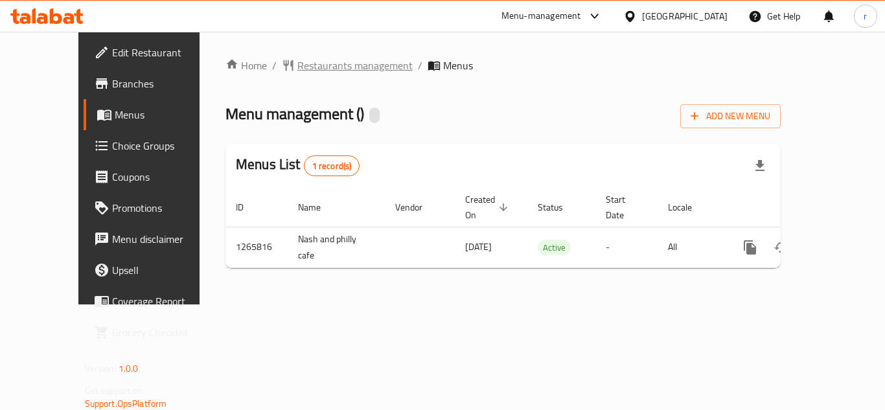
click at [316, 73] on span "Restaurants management" at bounding box center [354, 66] width 115 height 16
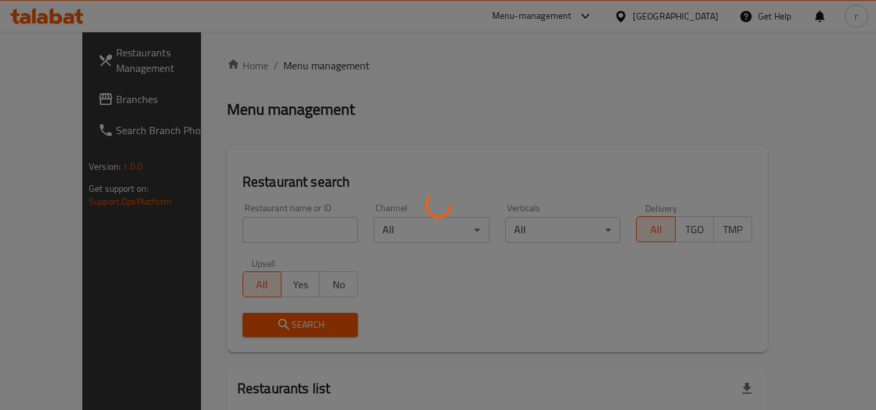
click at [269, 232] on div at bounding box center [438, 205] width 876 height 410
click at [260, 232] on div at bounding box center [438, 205] width 876 height 410
click at [261, 227] on div at bounding box center [438, 205] width 876 height 410
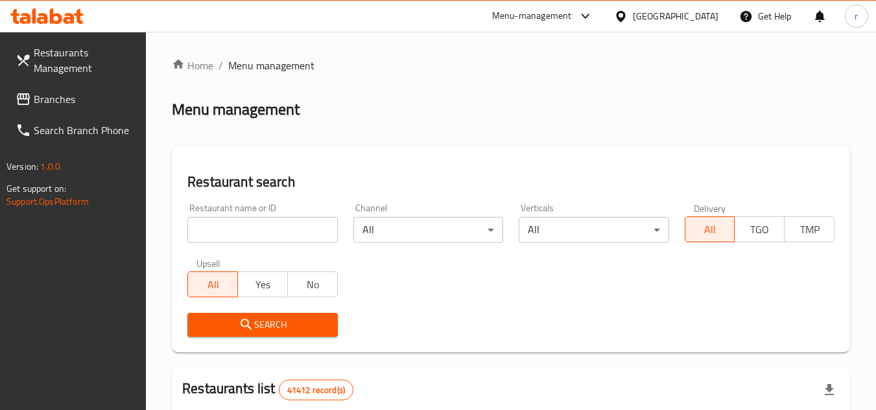
click at [261, 227] on input "search" at bounding box center [262, 230] width 150 height 26
paste input "686975"
type input "686975"
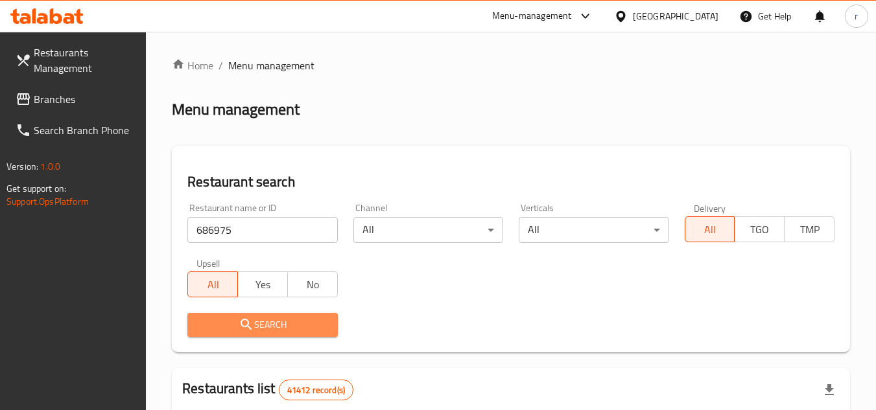
click at [238, 325] on icon "submit" at bounding box center [246, 325] width 16 height 16
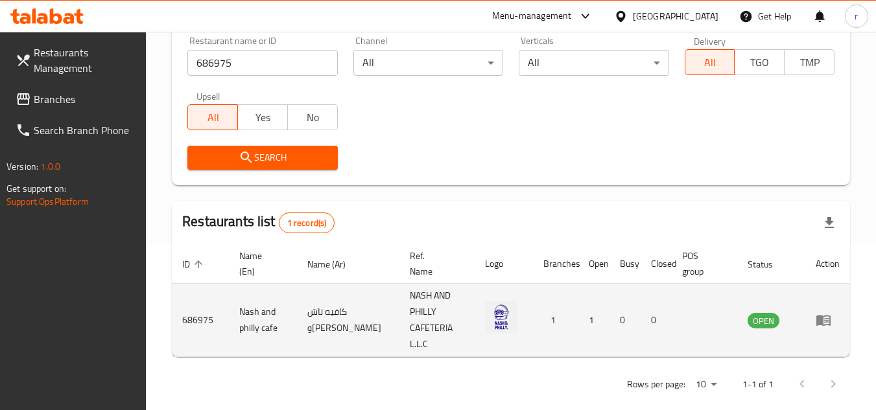
scroll to position [168, 0]
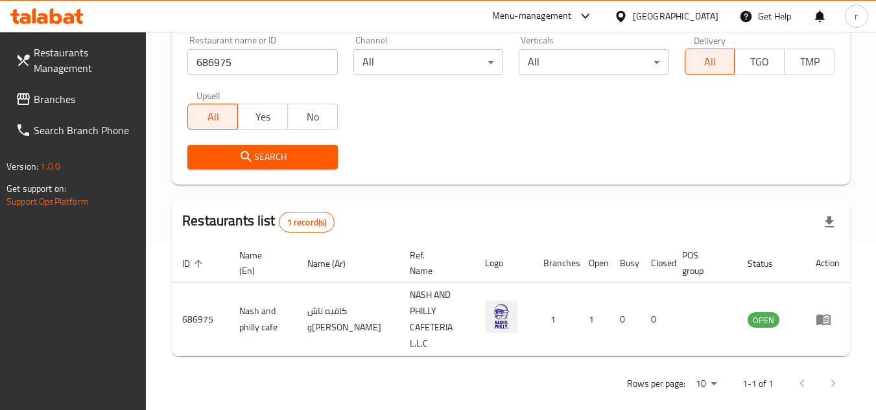
click at [76, 102] on span "Branches" at bounding box center [85, 99] width 102 height 16
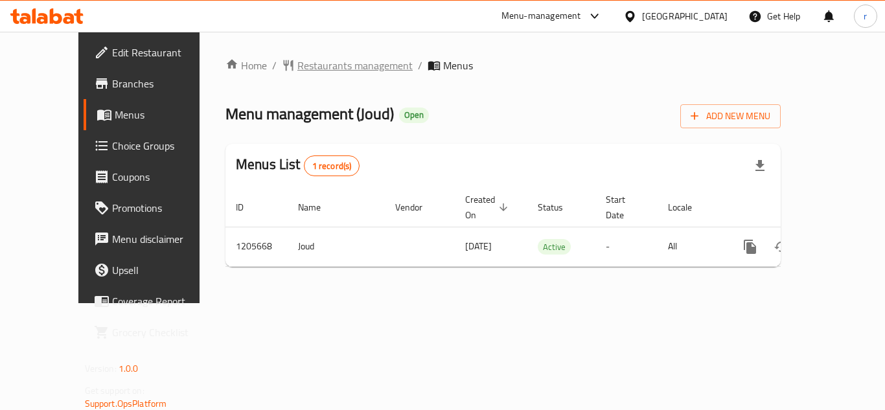
click at [298, 68] on span "Restaurants management" at bounding box center [354, 66] width 115 height 16
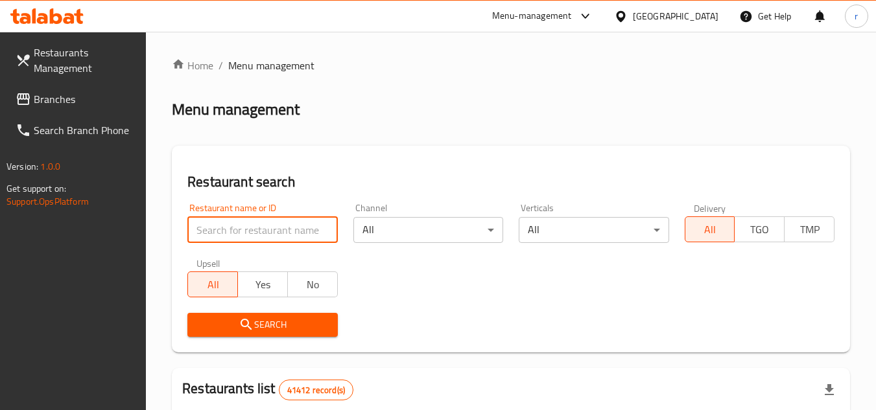
click at [257, 221] on input "search" at bounding box center [262, 230] width 150 height 26
paste input "670230"
type input "670230"
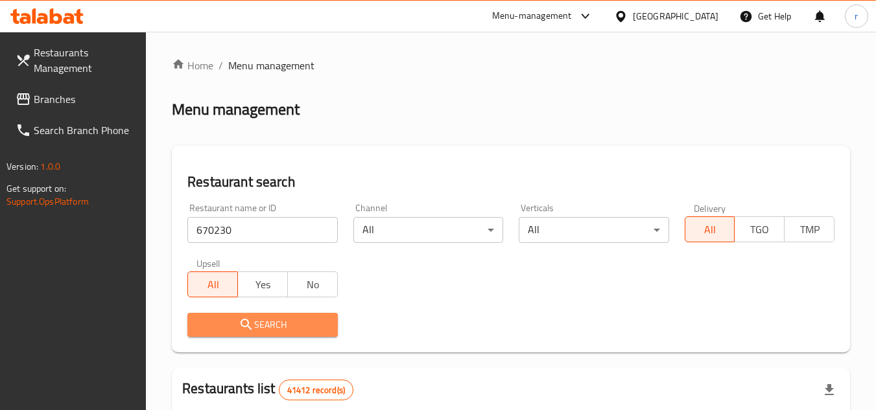
click at [253, 323] on icon "submit" at bounding box center [246, 325] width 16 height 16
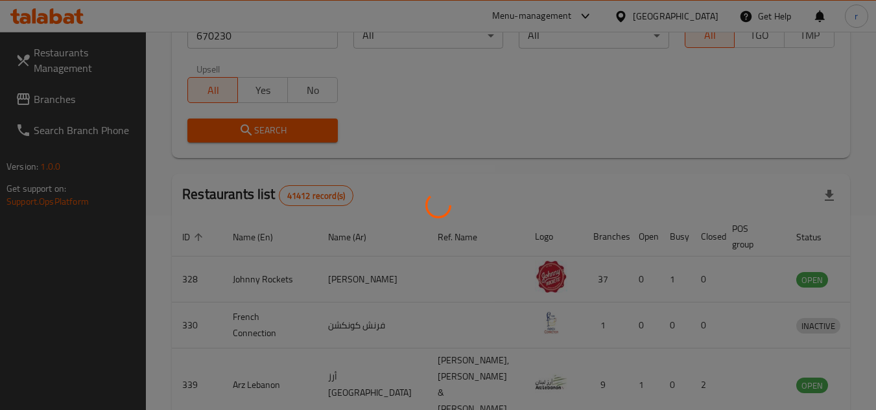
scroll to position [157, 0]
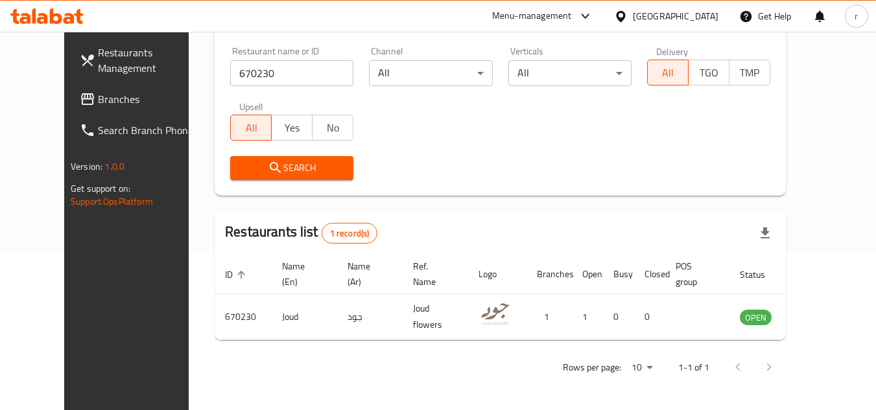
click at [638, 20] on div "[GEOGRAPHIC_DATA]" at bounding box center [676, 16] width 86 height 14
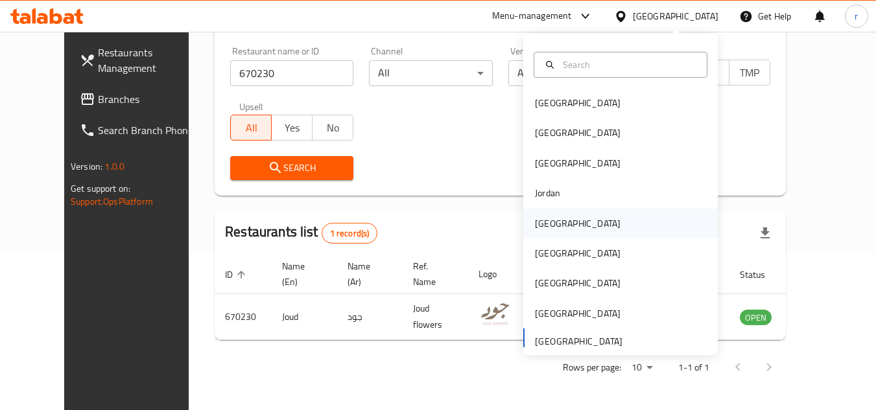
click at [548, 229] on div "[GEOGRAPHIC_DATA]" at bounding box center [578, 223] width 86 height 14
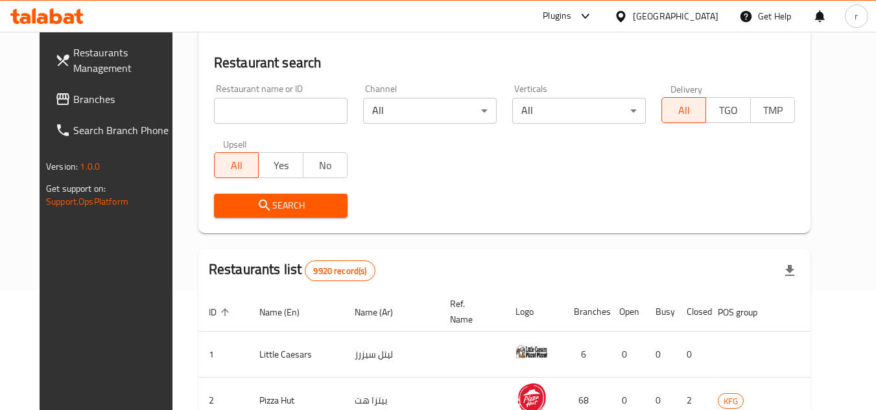
scroll to position [157, 0]
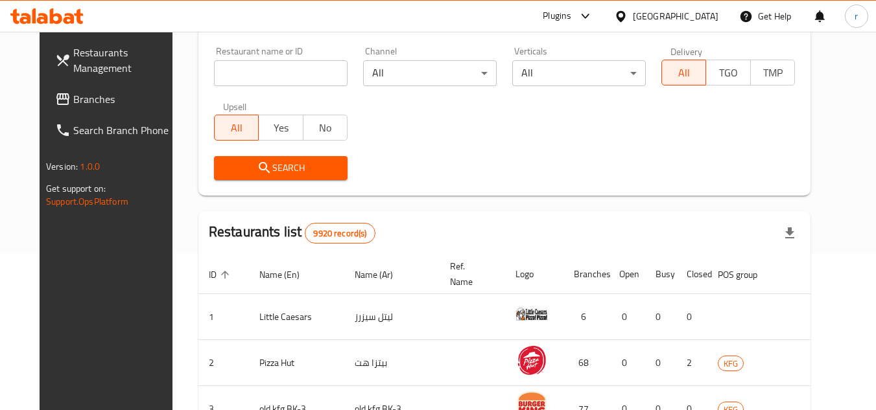
click at [73, 99] on span "Branches" at bounding box center [124, 99] width 102 height 16
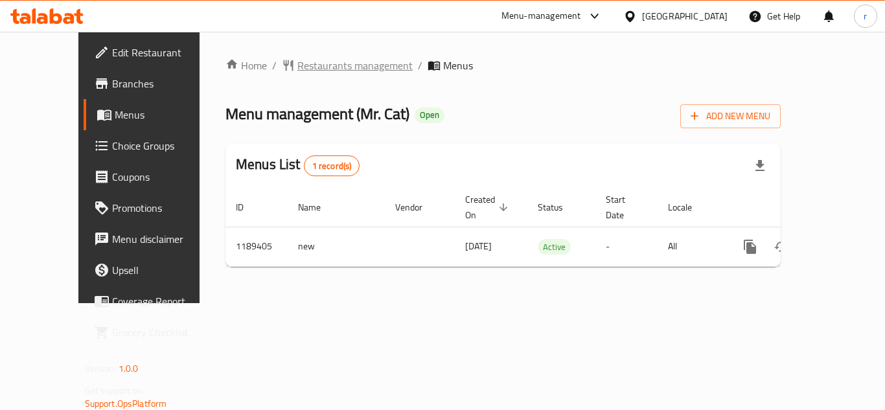
click at [307, 65] on span "Restaurants management" at bounding box center [354, 66] width 115 height 16
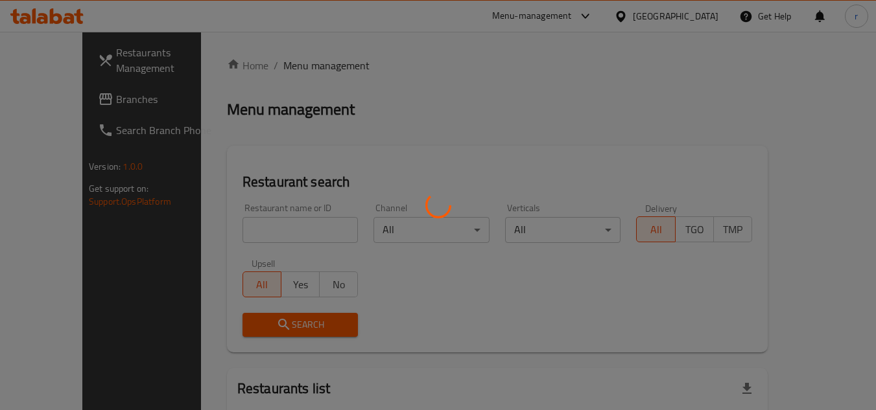
click at [261, 224] on div at bounding box center [438, 205] width 876 height 410
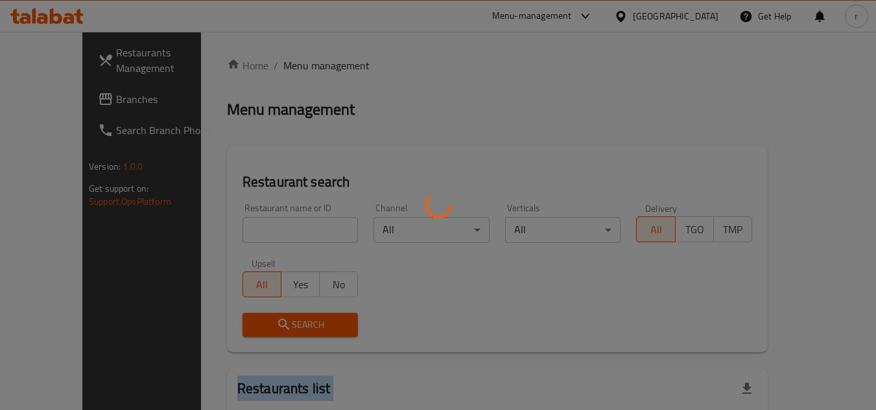
click at [261, 224] on div at bounding box center [438, 205] width 876 height 410
click at [252, 235] on div at bounding box center [438, 205] width 876 height 410
click at [255, 229] on div at bounding box center [438, 205] width 876 height 410
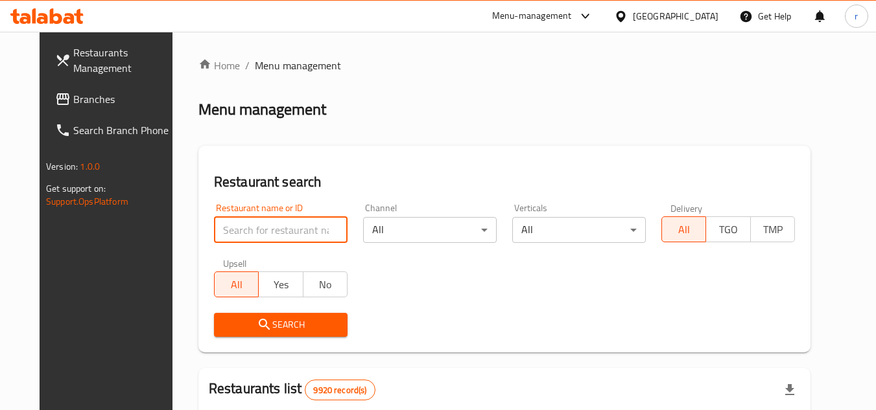
click at [248, 233] on input "search" at bounding box center [281, 230] width 134 height 26
paste input "667247"
type input "667247"
drag, startPoint x: 250, startPoint y: 329, endPoint x: 299, endPoint y: 251, distance: 92.1
click at [257, 329] on icon "submit" at bounding box center [265, 325] width 16 height 16
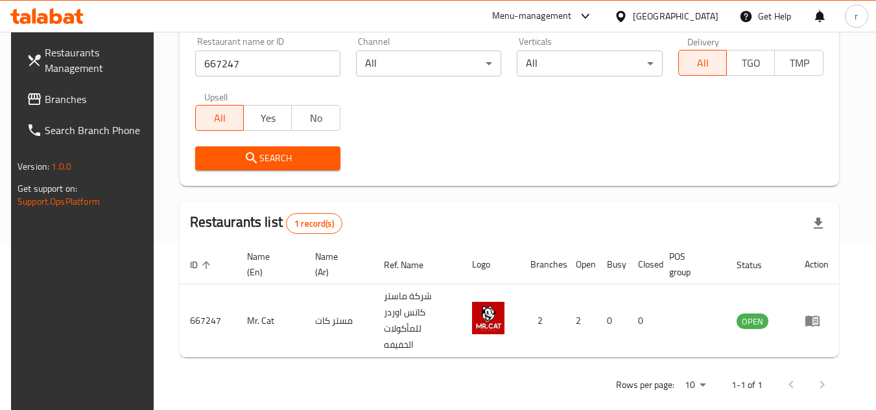
scroll to position [168, 0]
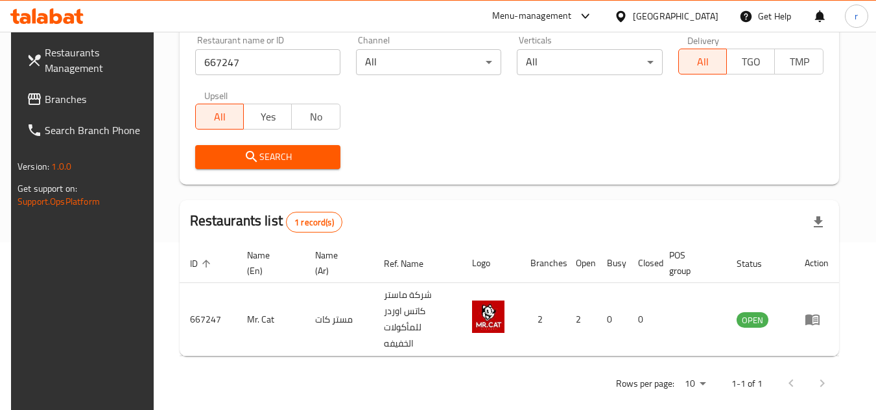
click at [627, 15] on icon at bounding box center [621, 17] width 14 height 14
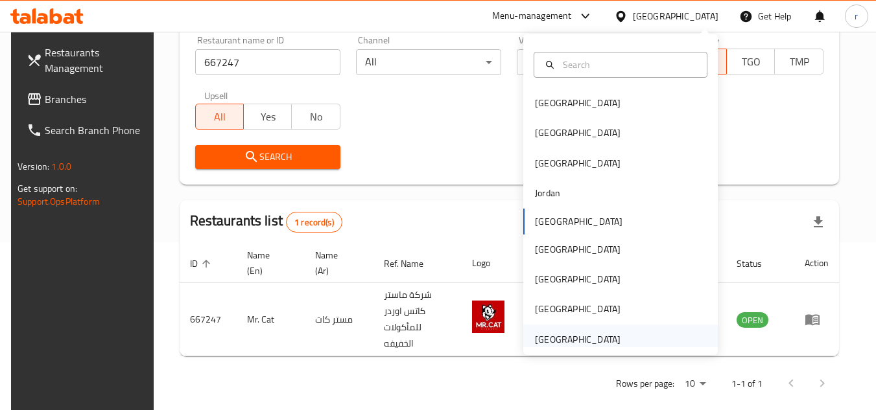
click at [552, 334] on div "[GEOGRAPHIC_DATA]" at bounding box center [578, 339] width 86 height 14
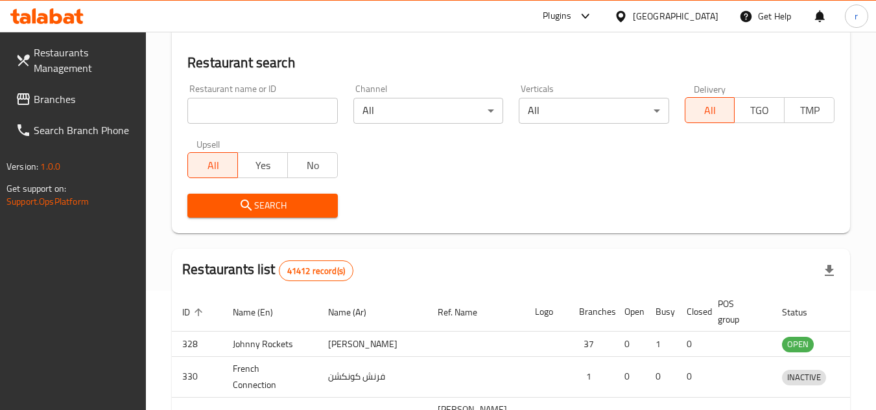
scroll to position [168, 0]
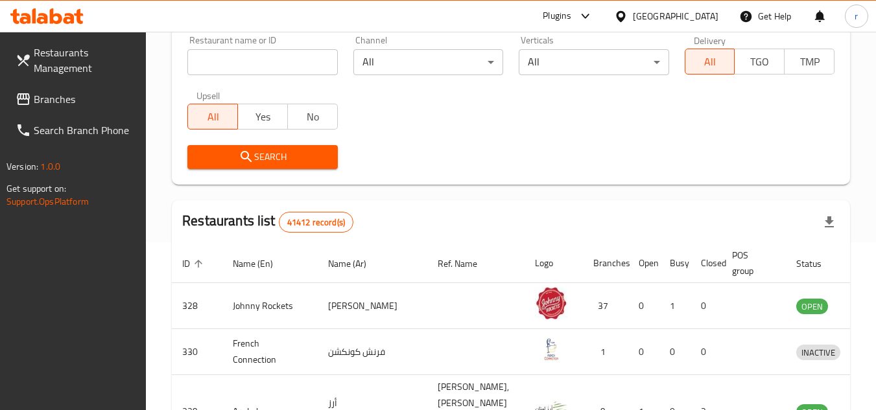
click at [61, 104] on span "Branches" at bounding box center [85, 99] width 102 height 16
drag, startPoint x: 61, startPoint y: 104, endPoint x: 166, endPoint y: 73, distance: 109.5
click at [61, 103] on span "Branches" at bounding box center [85, 99] width 102 height 16
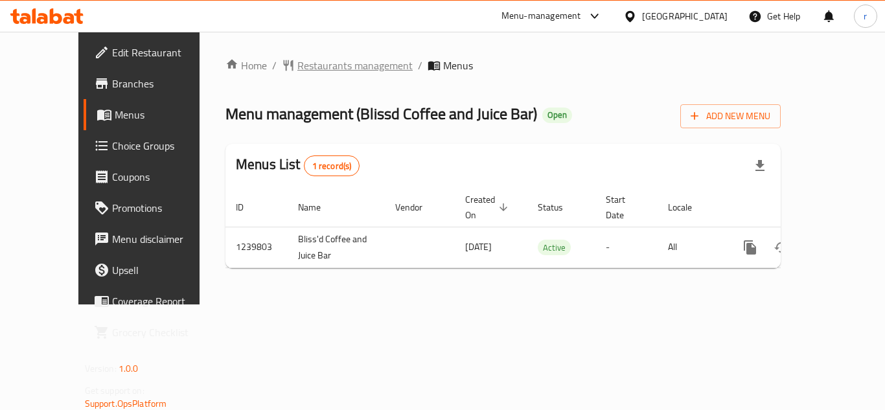
click at [297, 68] on span "Restaurants management" at bounding box center [354, 66] width 115 height 16
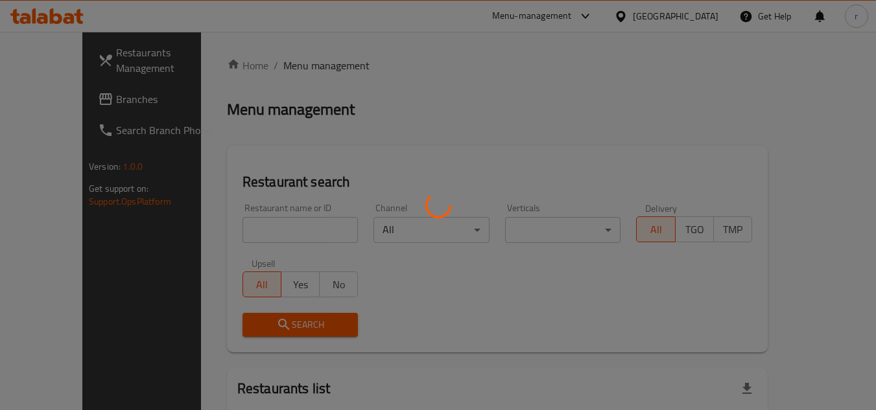
click at [257, 226] on div at bounding box center [438, 205] width 876 height 410
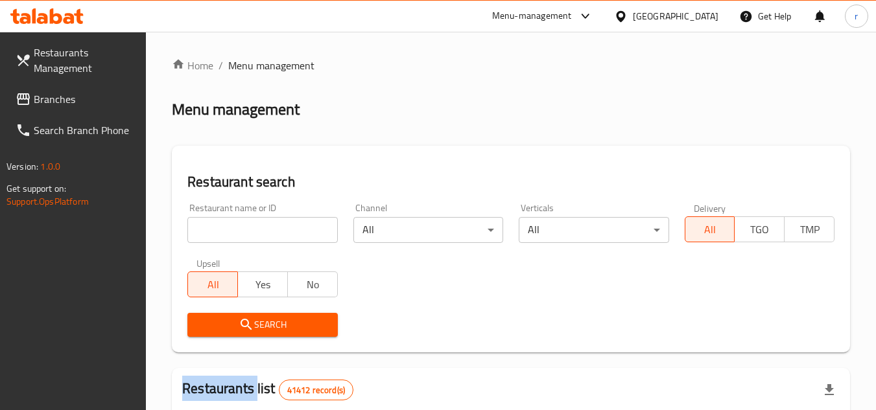
click at [257, 226] on div at bounding box center [438, 205] width 876 height 410
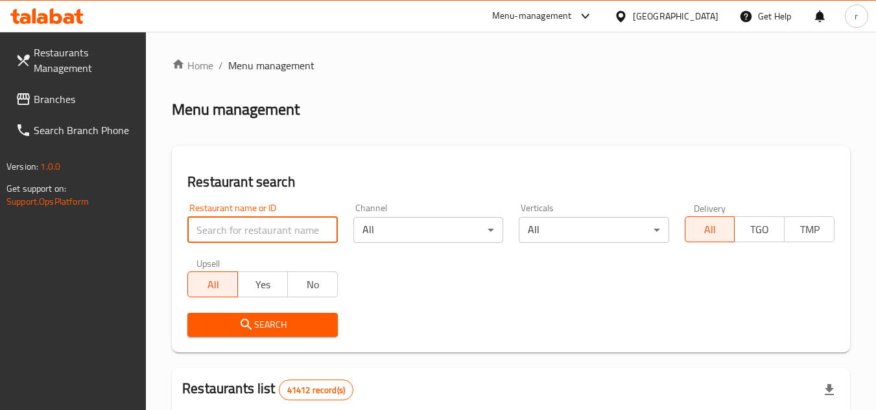
click at [257, 226] on input "search" at bounding box center [262, 230] width 150 height 26
paste input "680054"
type input "680054"
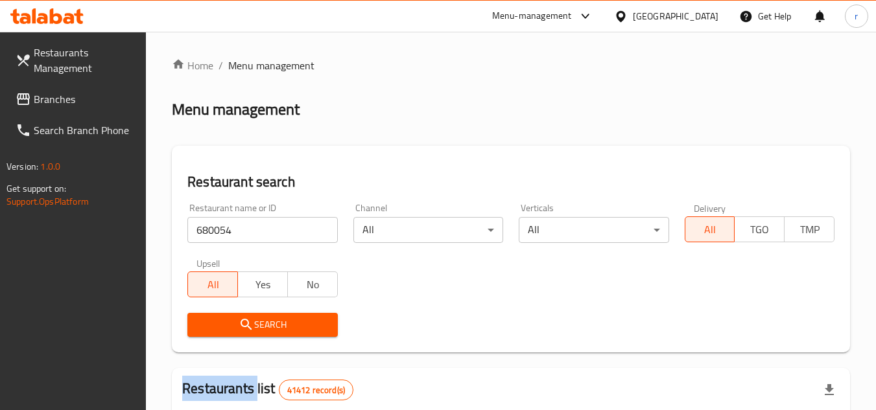
click at [249, 310] on div "Search" at bounding box center [262, 325] width 165 height 40
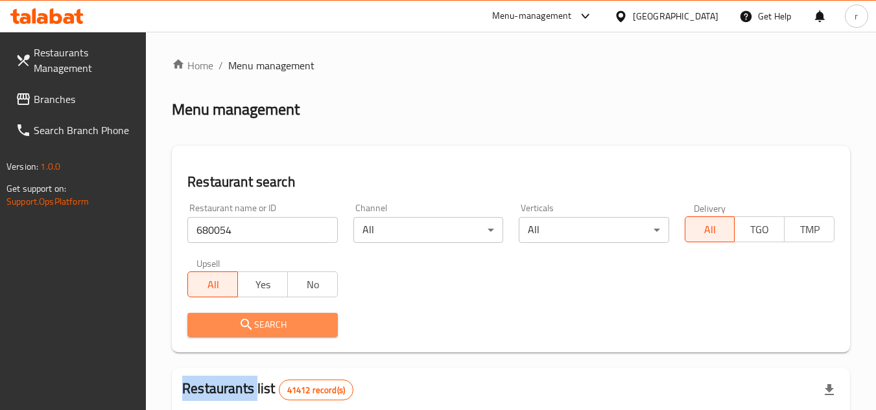
click at [247, 314] on button "Search" at bounding box center [262, 325] width 150 height 24
click at [247, 314] on div at bounding box center [438, 205] width 876 height 410
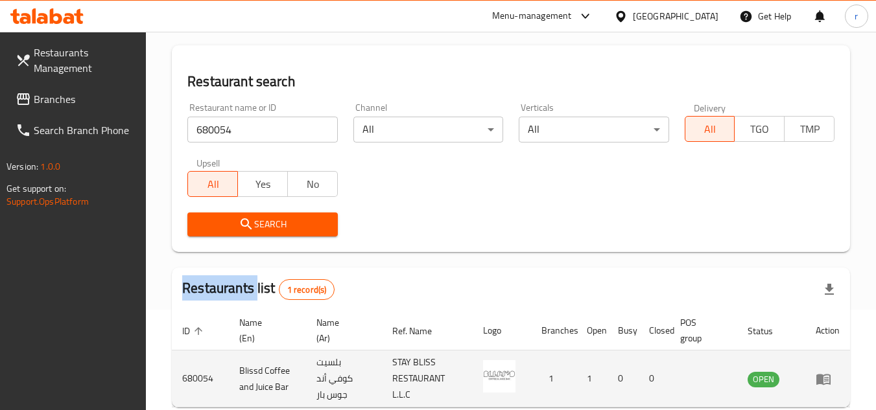
scroll to position [168, 0]
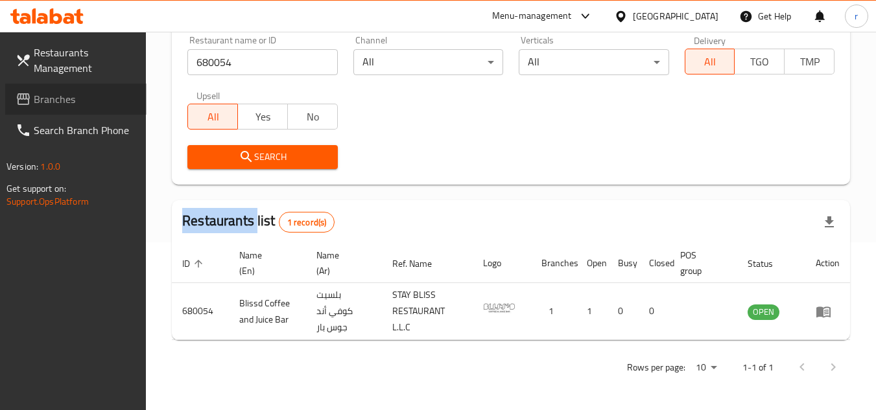
click at [41, 97] on span "Branches" at bounding box center [85, 99] width 102 height 16
drag, startPoint x: 41, startPoint y: 97, endPoint x: 275, endPoint y: 9, distance: 249.2
click at [43, 97] on span "Branches" at bounding box center [85, 99] width 102 height 16
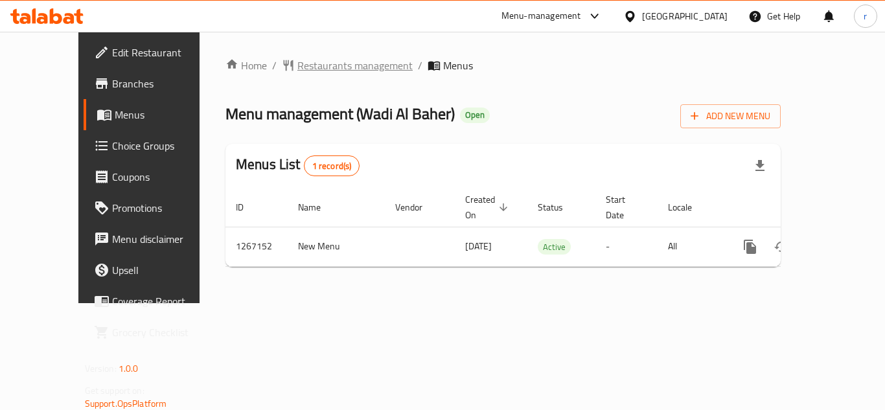
click at [297, 70] on span "Restaurants management" at bounding box center [354, 66] width 115 height 16
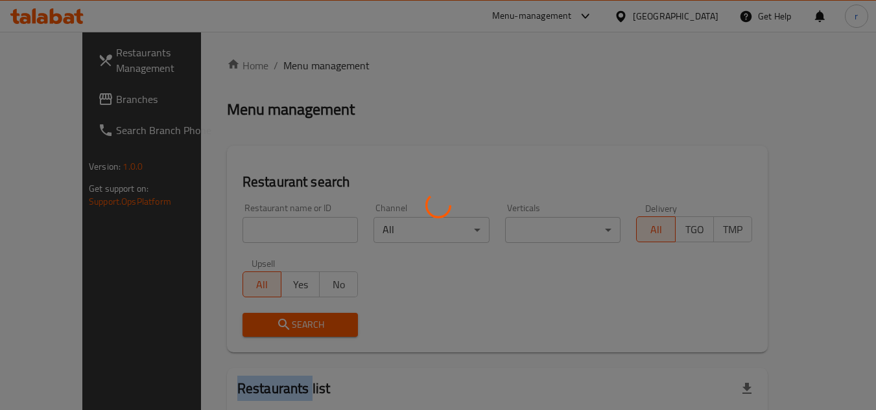
click at [283, 70] on div at bounding box center [438, 205] width 876 height 410
click at [242, 232] on div at bounding box center [438, 205] width 876 height 410
click at [241, 233] on div at bounding box center [438, 205] width 876 height 410
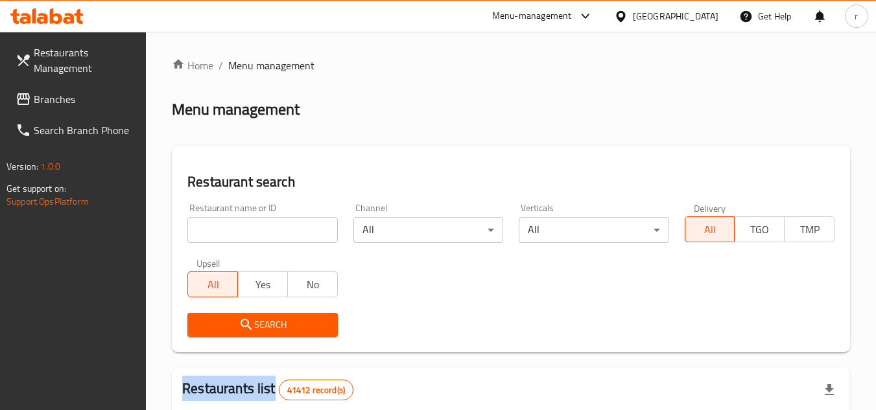
click at [241, 233] on div at bounding box center [438, 205] width 876 height 410
click at [241, 233] on input "search" at bounding box center [262, 230] width 150 height 26
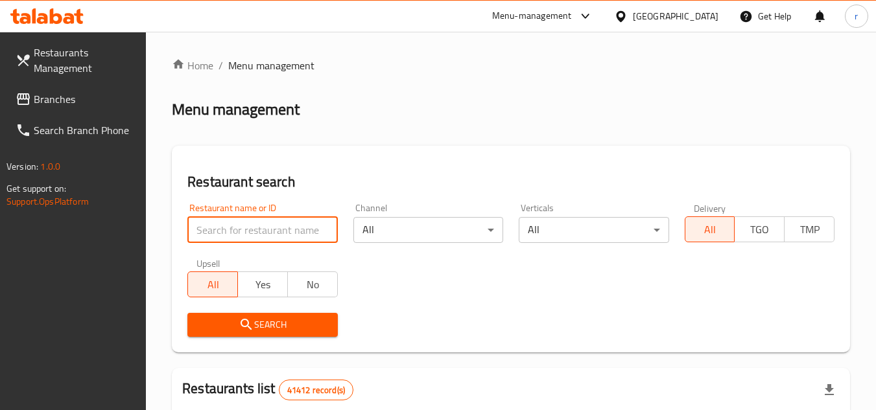
click at [241, 233] on input "search" at bounding box center [262, 230] width 150 height 26
paste input "687584"
type input "687584"
click at [232, 327] on span "Search" at bounding box center [262, 325] width 129 height 16
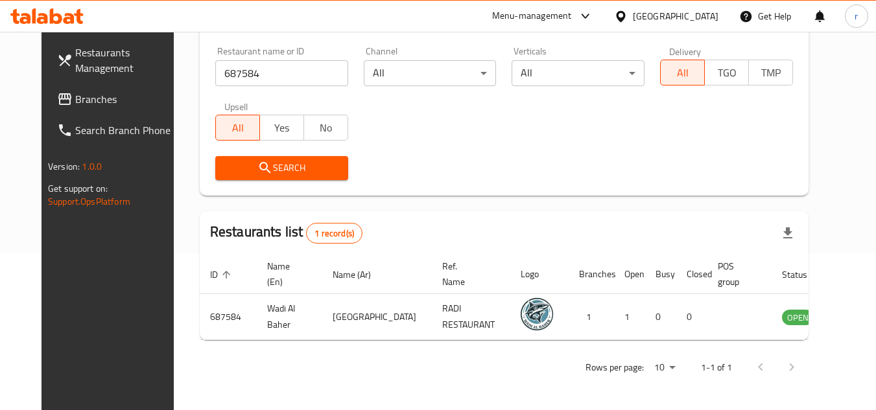
scroll to position [157, 0]
click at [75, 96] on span "Branches" at bounding box center [126, 99] width 102 height 16
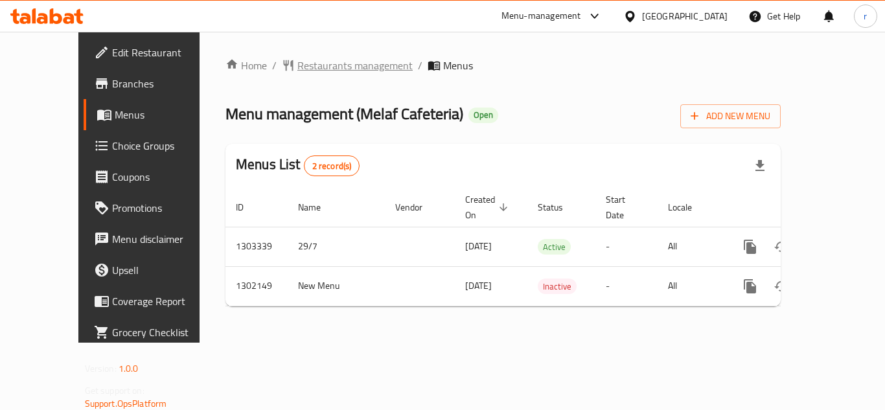
click at [297, 65] on span "Restaurants management" at bounding box center [354, 66] width 115 height 16
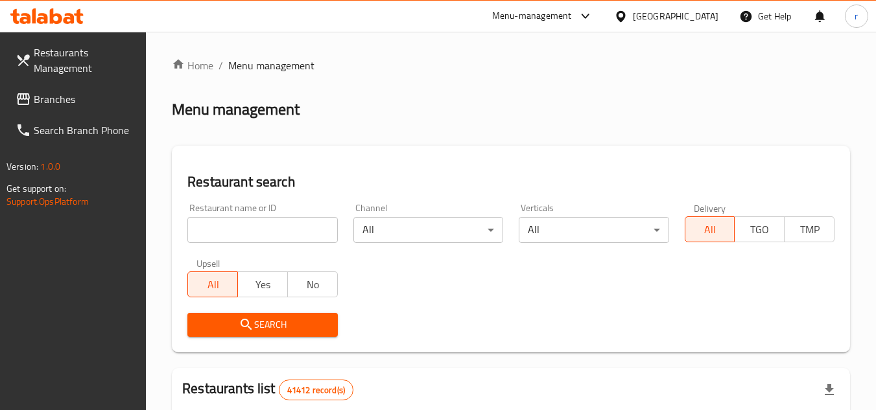
click at [261, 229] on div at bounding box center [438, 205] width 876 height 410
click at [260, 226] on input "search" at bounding box center [262, 230] width 150 height 26
paste input "701386"
type input "701386"
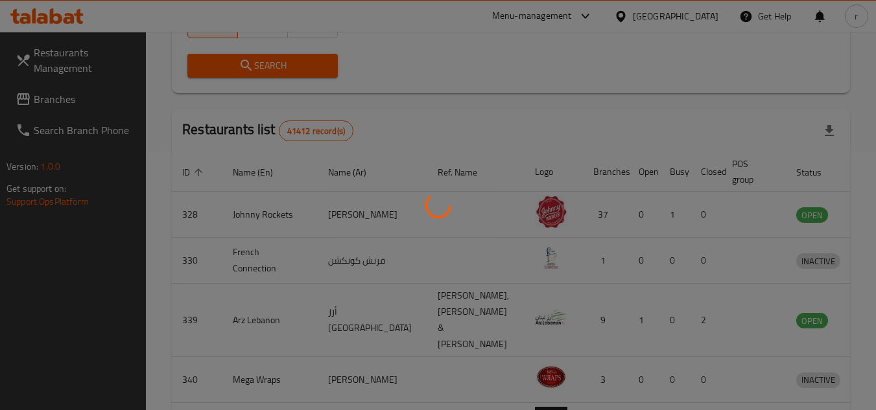
scroll to position [157, 0]
